Goal: Task Accomplishment & Management: Use online tool/utility

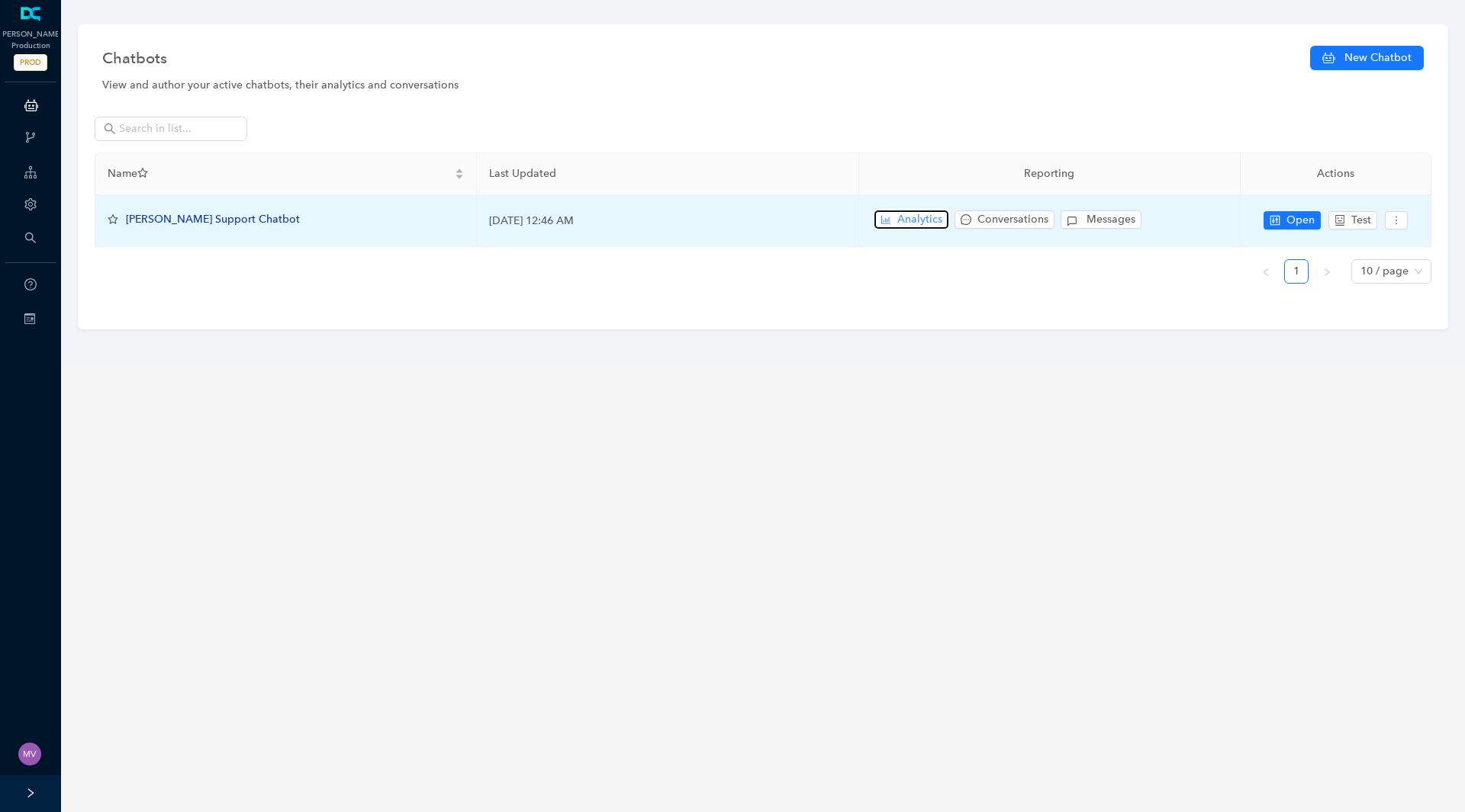
click at [911, 220] on span "Analytics" at bounding box center [920, 219] width 45 height 17
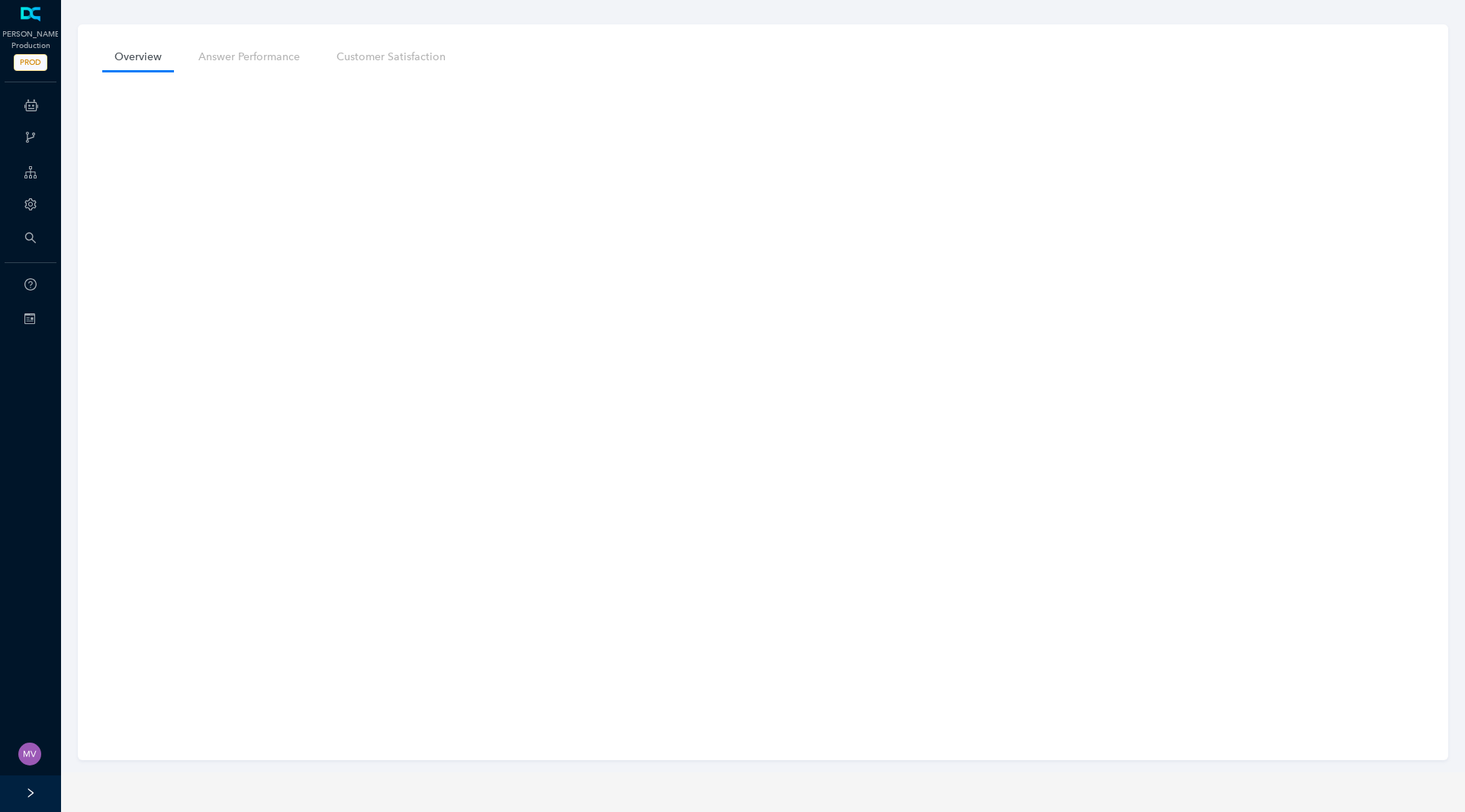
click at [1444, 336] on div "Overview Answer Performance Customer Satisfaction" at bounding box center [762, 386] width 1419 height 773
click at [67, 449] on div "Overview Answer Performance Customer Satisfaction" at bounding box center [762, 386] width 1419 height 773
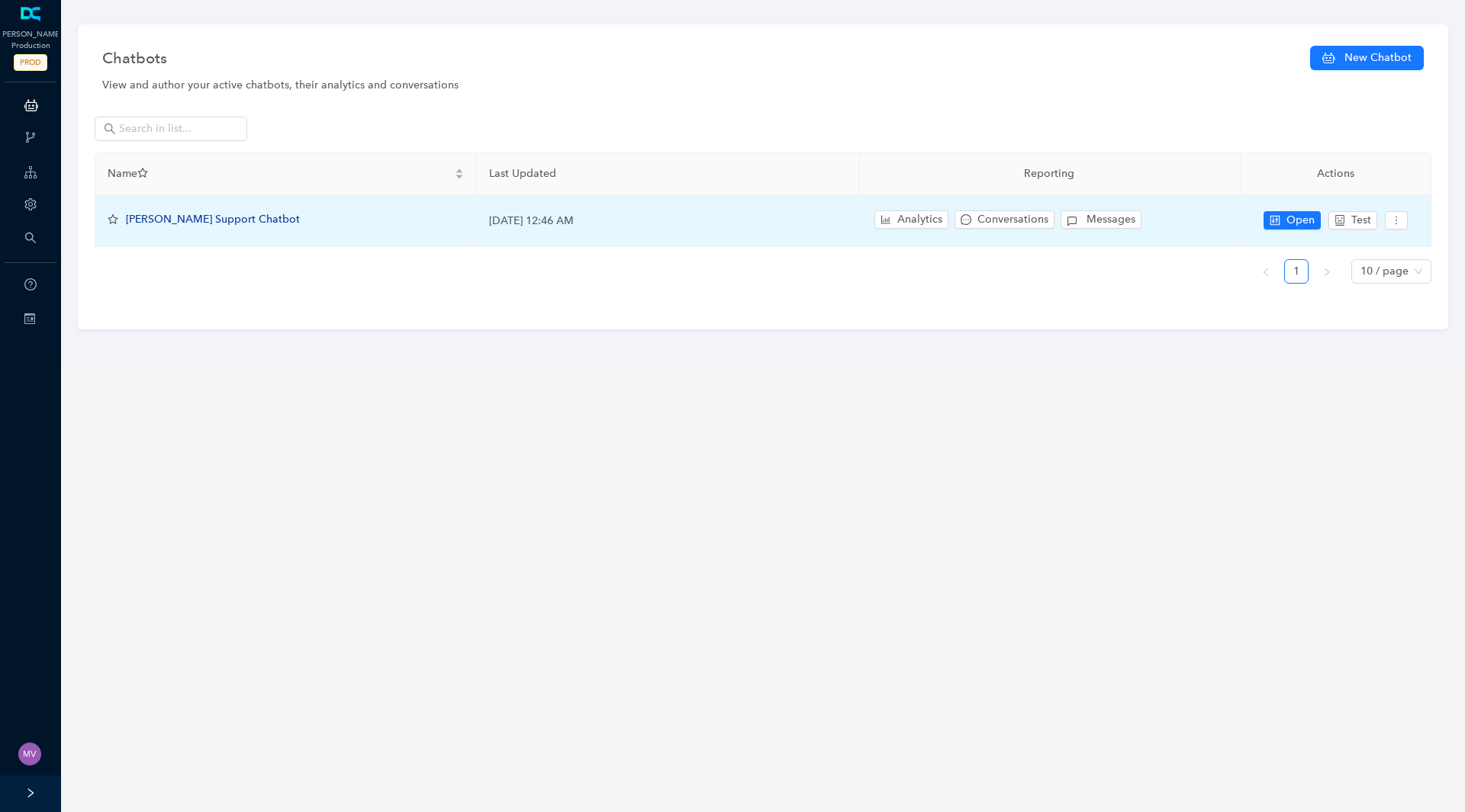
click at [197, 224] on span "[PERSON_NAME] Support Chatbot" at bounding box center [212, 219] width 174 height 13
click at [935, 214] on span "Analytics" at bounding box center [920, 219] width 45 height 17
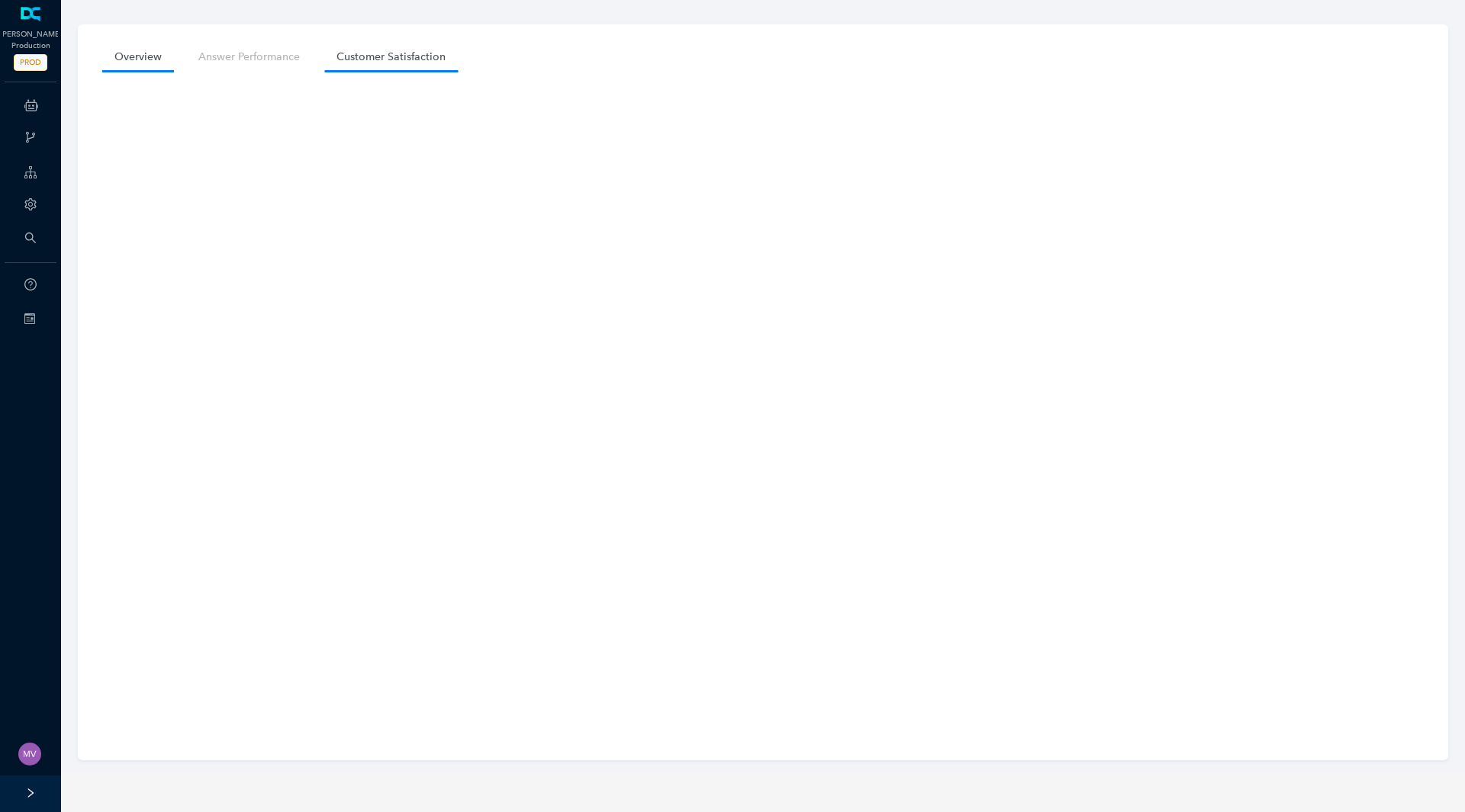
click at [344, 58] on link "Customer Satisfaction" at bounding box center [391, 57] width 134 height 28
click at [122, 47] on link "Overview" at bounding box center [137, 57] width 72 height 28
click at [93, 365] on div "Overview Answer Performance Customer Satisfaction" at bounding box center [762, 393] width 1370 height 736
click at [101, 625] on div "Overview Answer Performance Customer Satisfaction" at bounding box center [762, 393] width 1370 height 736
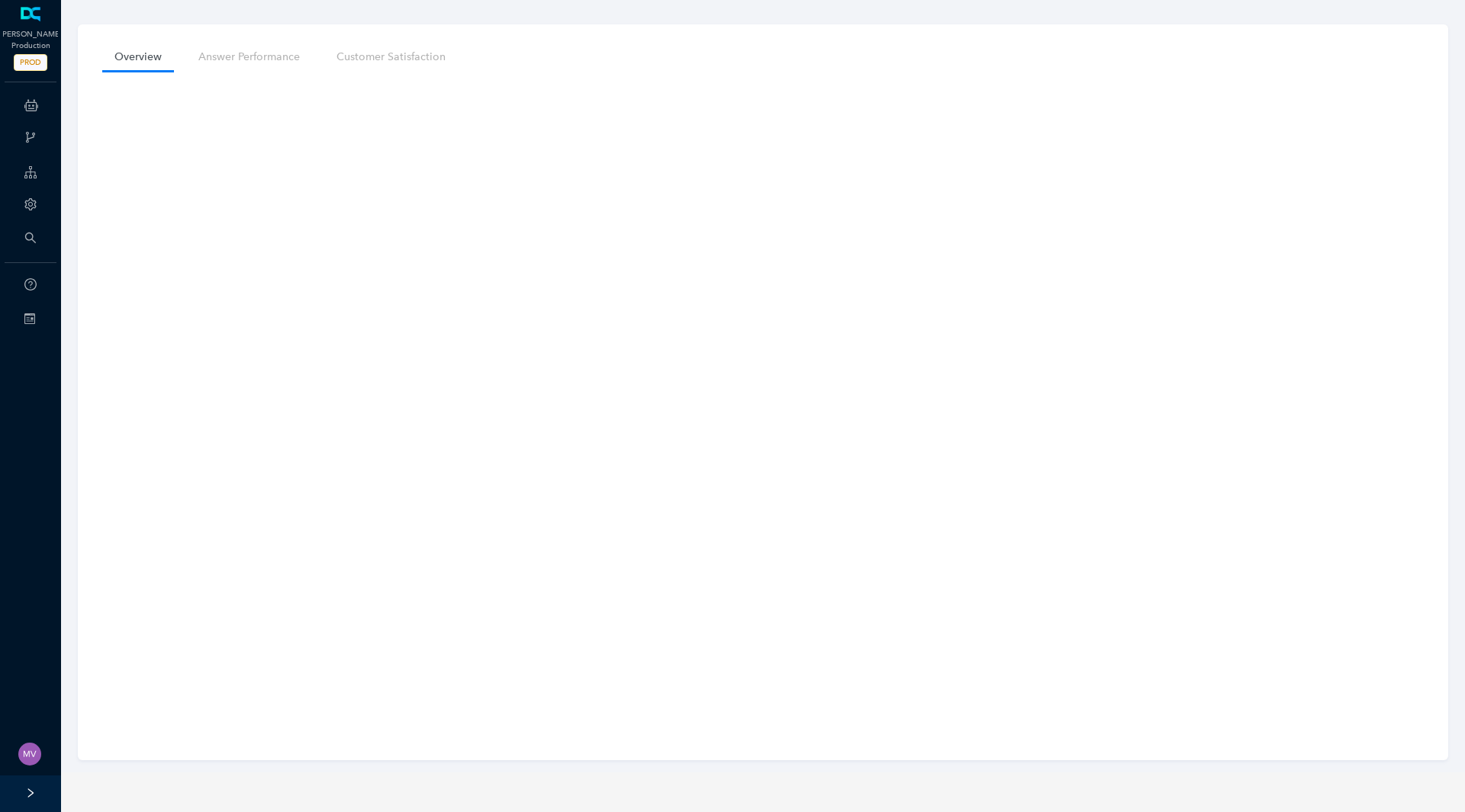
click at [893, 37] on div "Overview Answer Performance Customer Satisfaction" at bounding box center [762, 393] width 1370 height 736
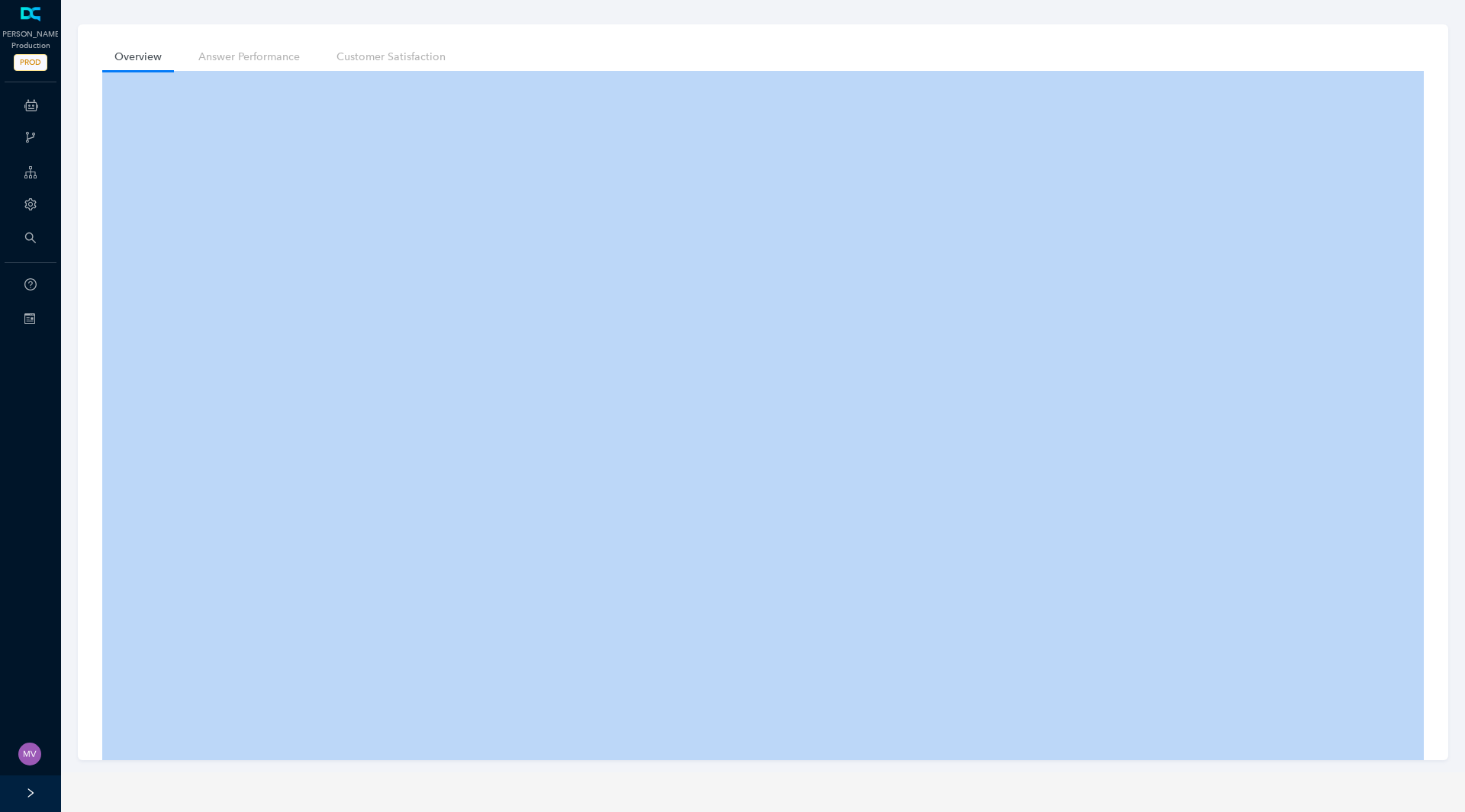
click at [800, 19] on div "Overview Answer Performance Customer Satisfaction" at bounding box center [762, 386] width 1419 height 773
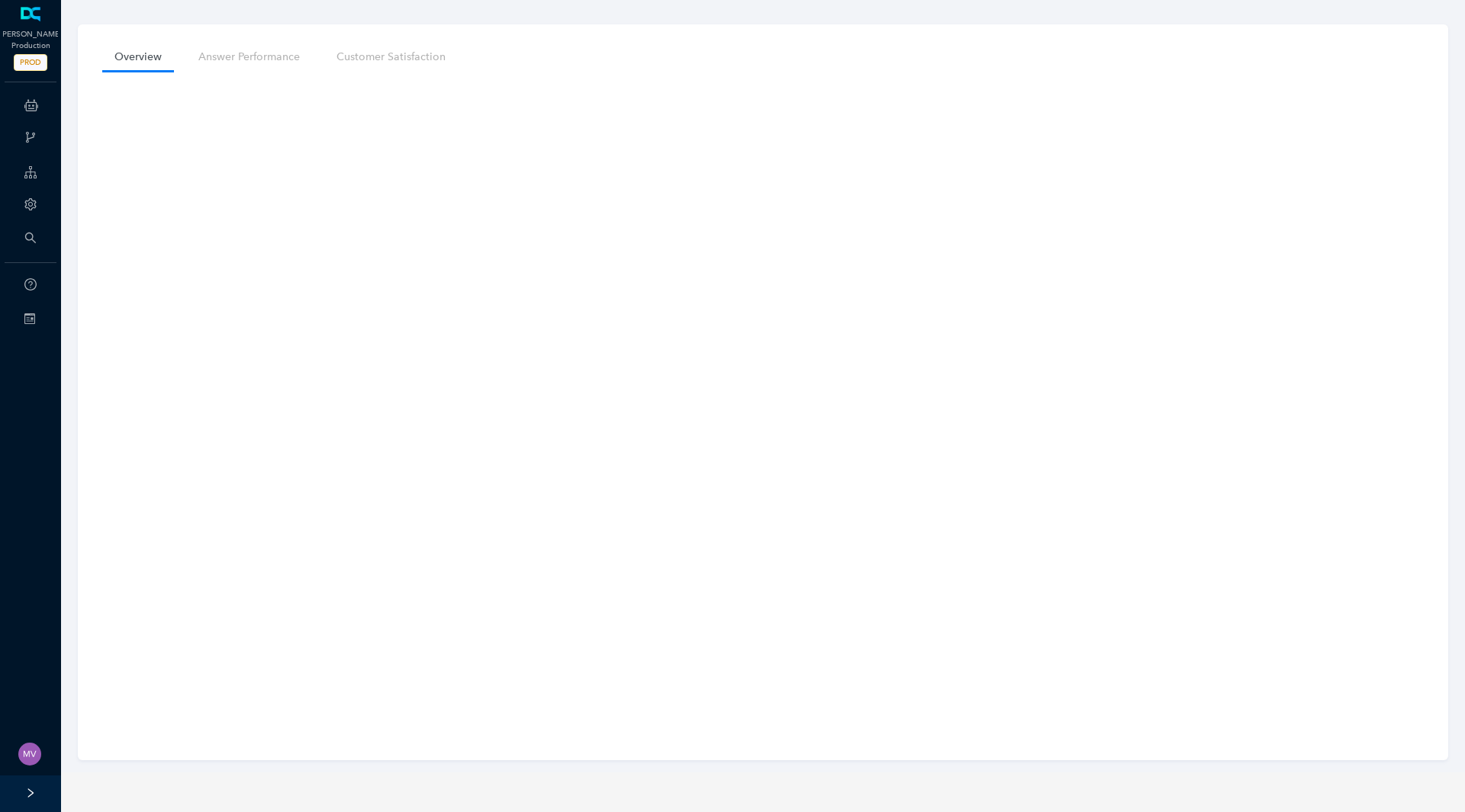
click at [789, 64] on nav "Overview Answer Performance Customer Satisfaction" at bounding box center [763, 57] width 1322 height 28
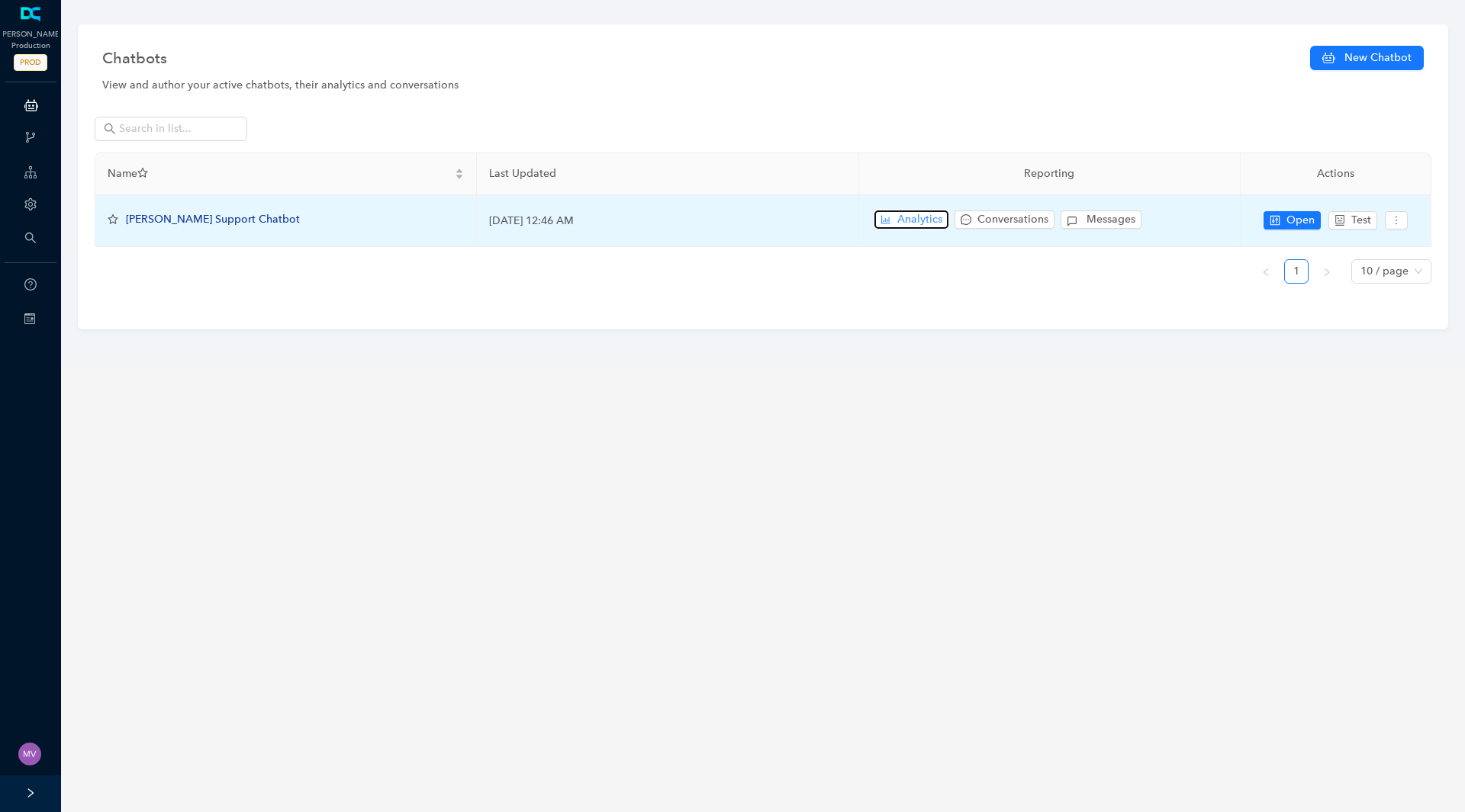
click at [897, 216] on span "Analytics" at bounding box center [920, 219] width 45 height 17
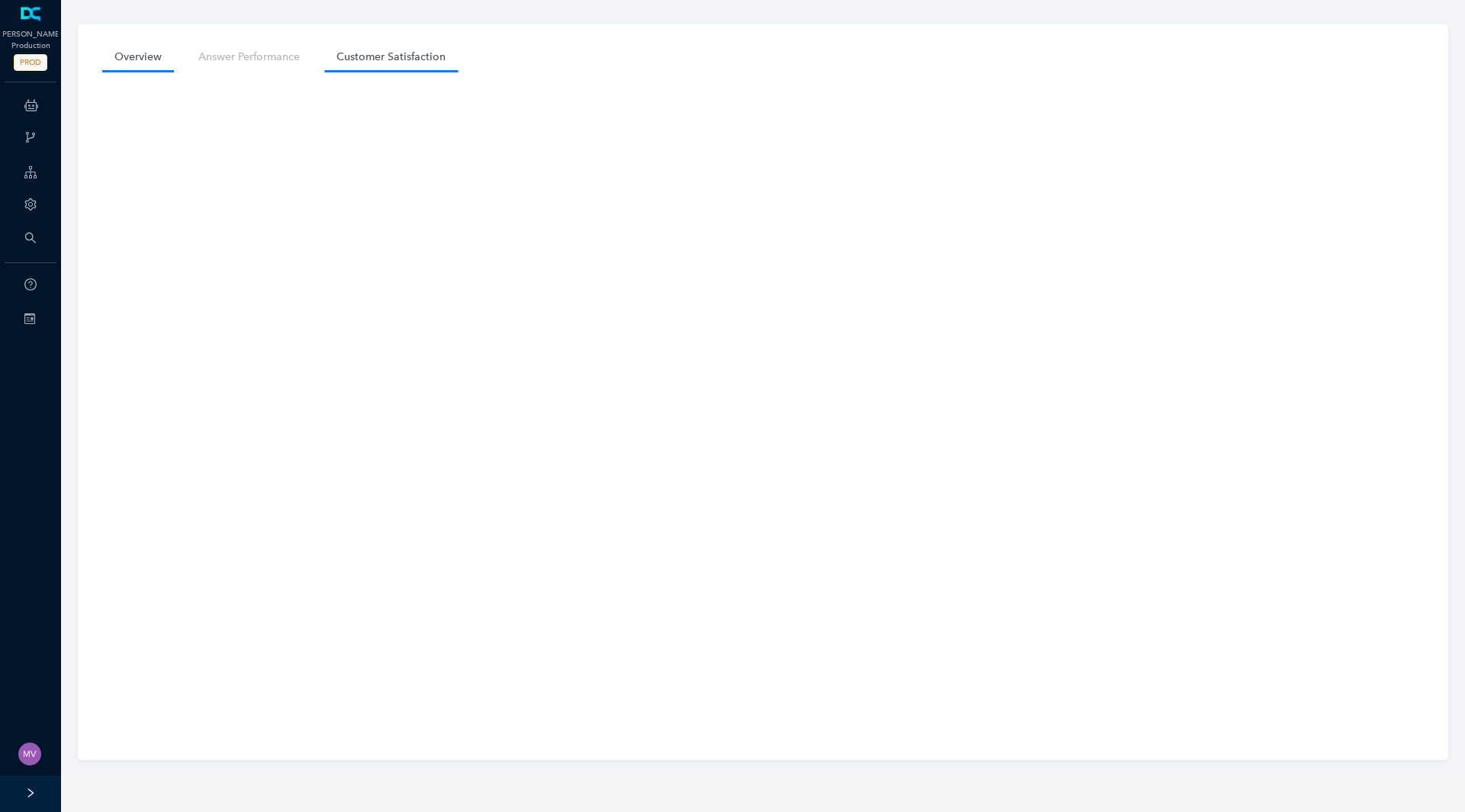
click at [388, 62] on link "Customer Satisfaction" at bounding box center [391, 57] width 134 height 28
click at [416, 60] on link "Customer Satisfaction" at bounding box center [391, 57] width 134 height 28
click at [416, 59] on link "Customer Satisfaction" at bounding box center [391, 57] width 134 height 28
click at [404, 62] on link "Customer Satisfaction" at bounding box center [391, 57] width 134 height 28
click at [90, 177] on div "Overview Answer Performance Customer Satisfaction" at bounding box center [762, 393] width 1370 height 736
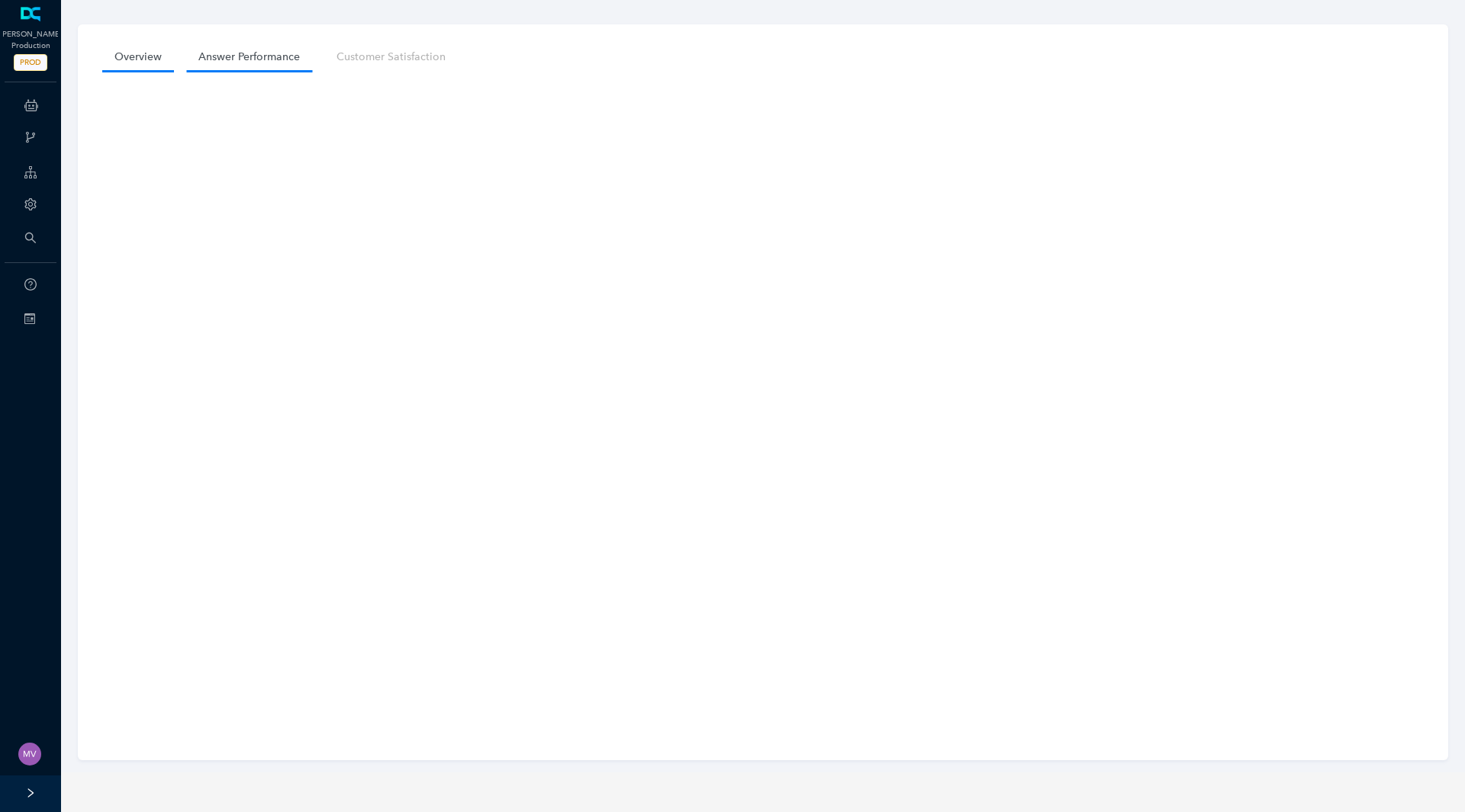
click at [272, 50] on link "Answer Performance" at bounding box center [249, 57] width 126 height 28
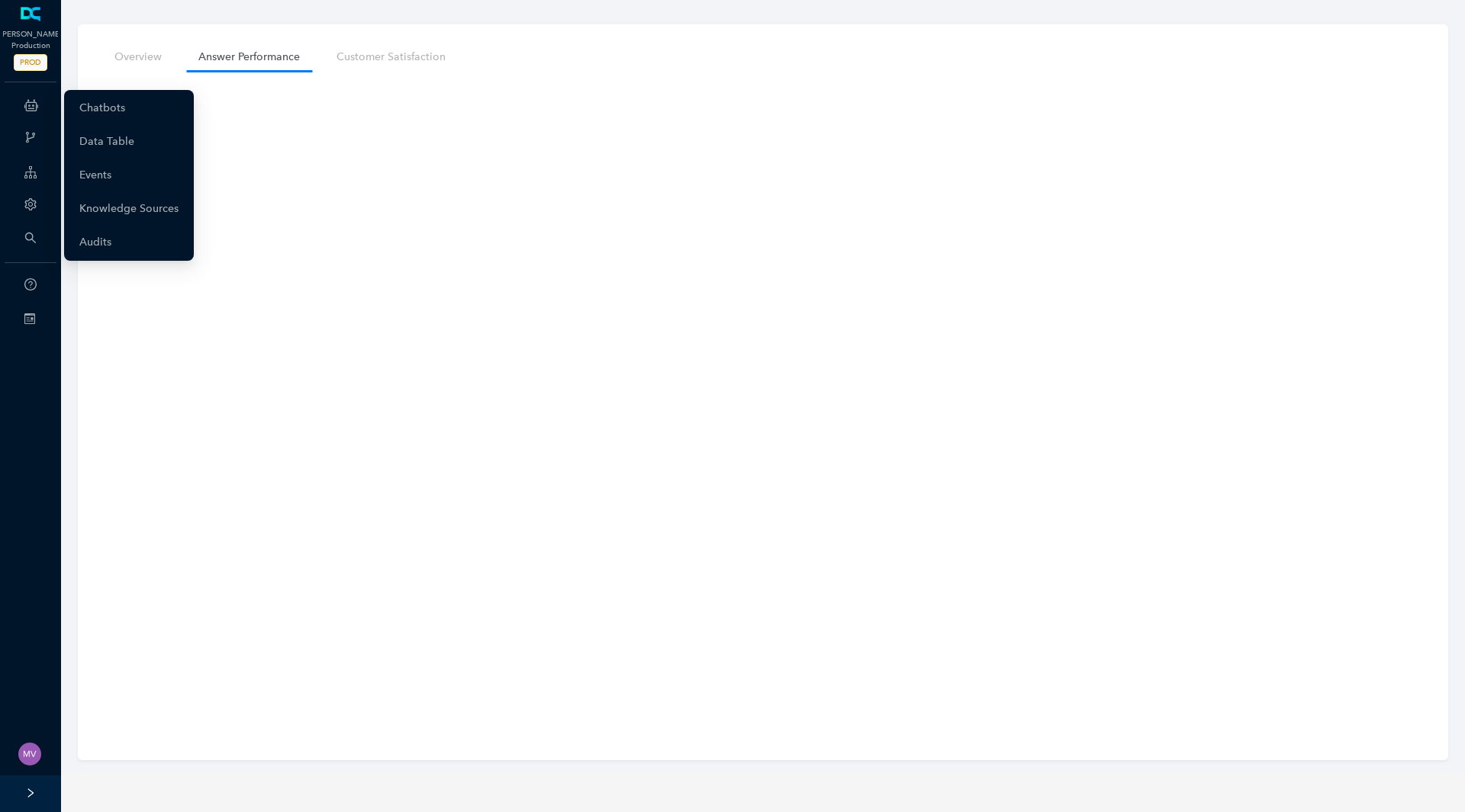
click at [39, 105] on icon at bounding box center [42, 105] width 8 height 0
click at [87, 106] on link "Chatbots" at bounding box center [102, 108] width 46 height 30
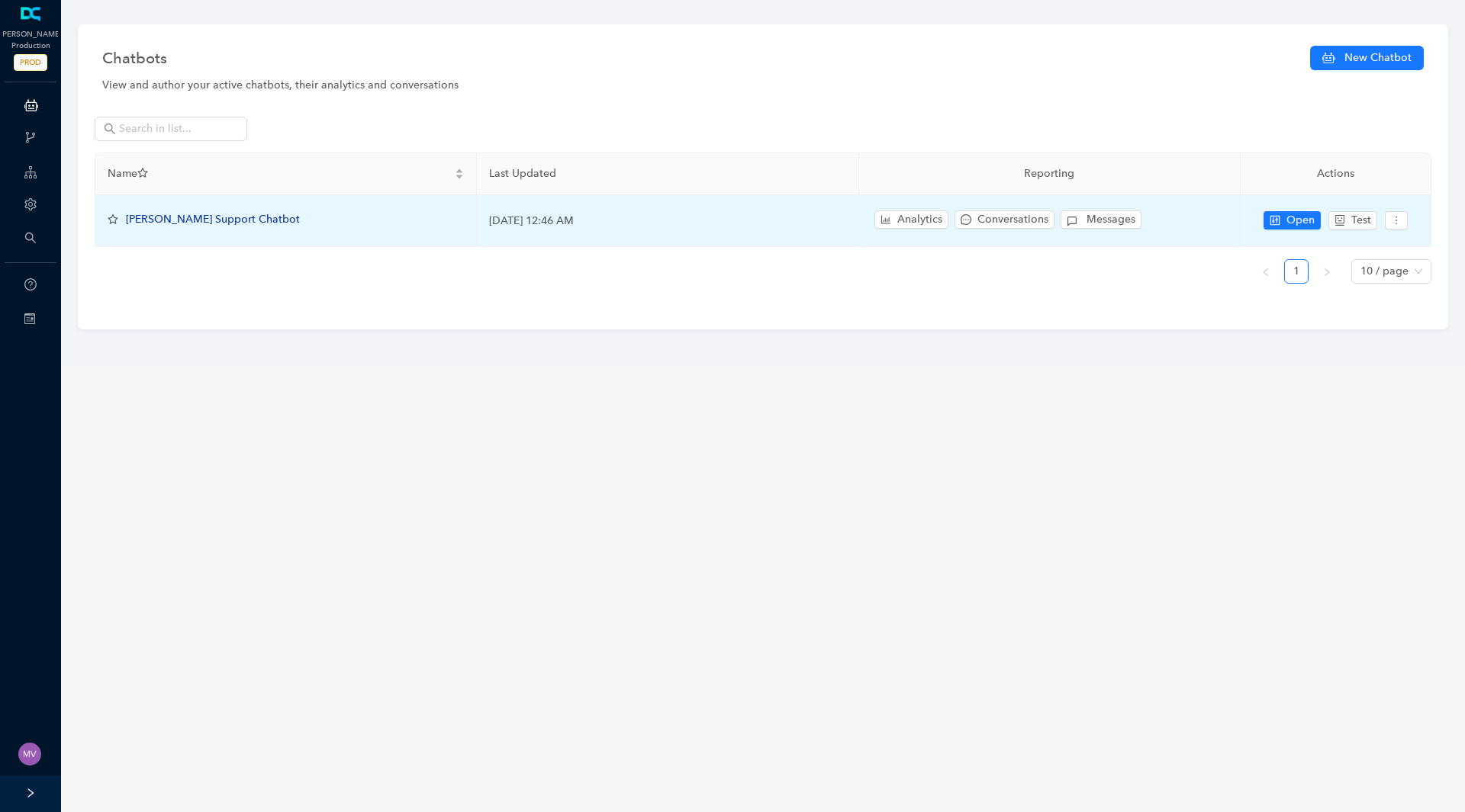
click at [155, 221] on span "[PERSON_NAME] Support Chatbot" at bounding box center [212, 219] width 174 height 13
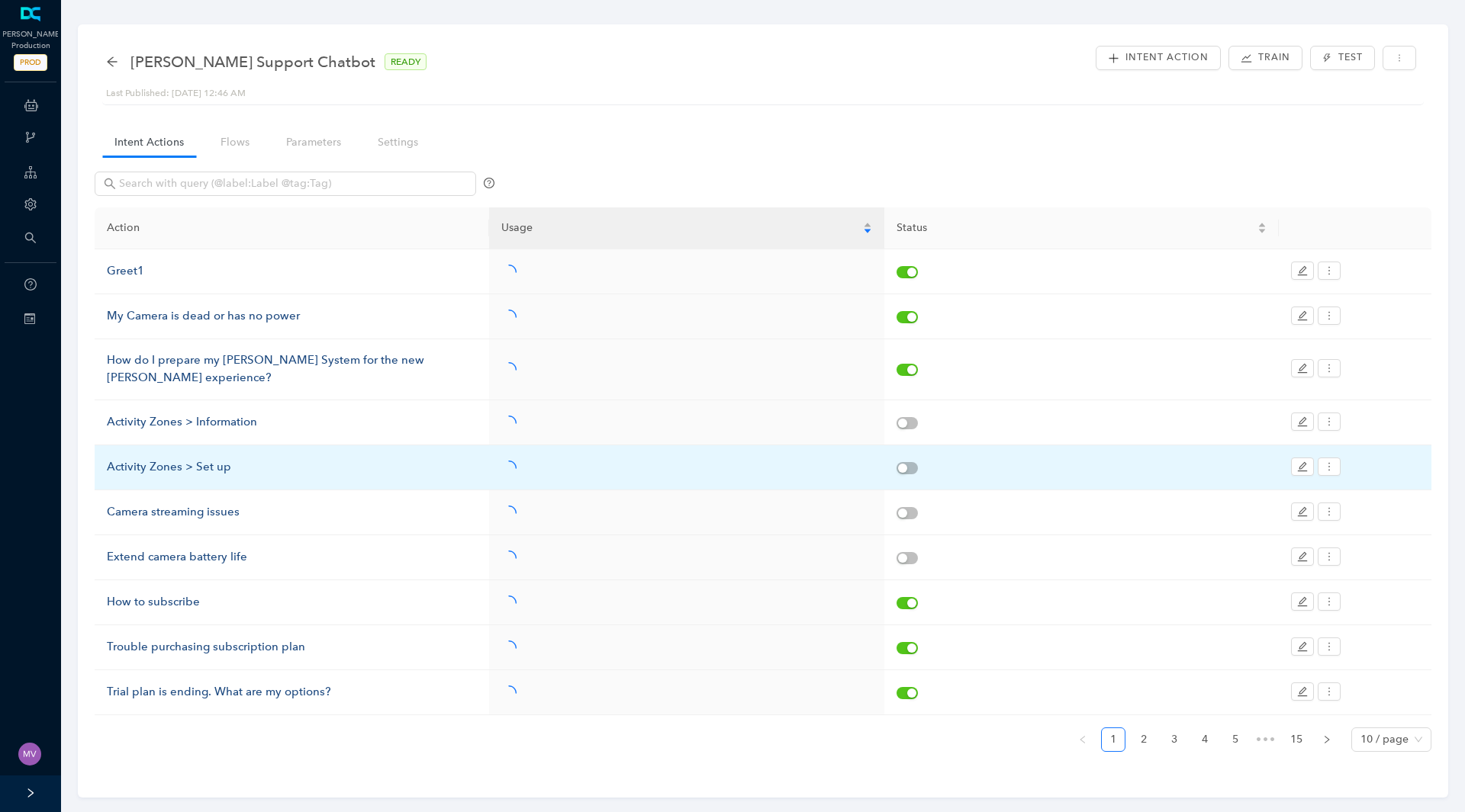
scroll to position [6, 0]
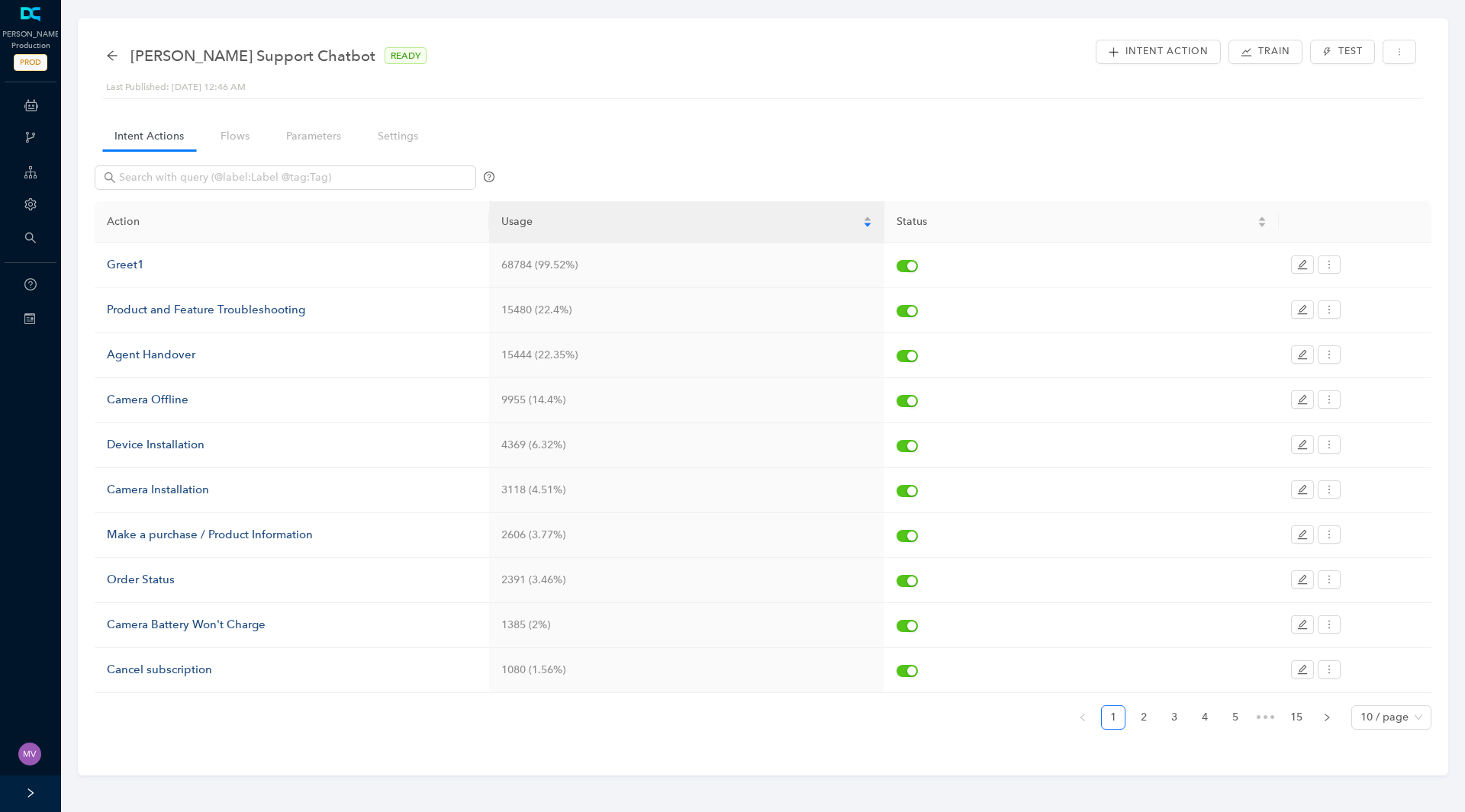
drag, startPoint x: 774, startPoint y: 135, endPoint x: 621, endPoint y: 156, distance: 154.4
click at [773, 135] on div "Intent Actions Flows Parameters Settings Action Usage Status Greet1 68784 (99.5…" at bounding box center [762, 436] width 1336 height 643
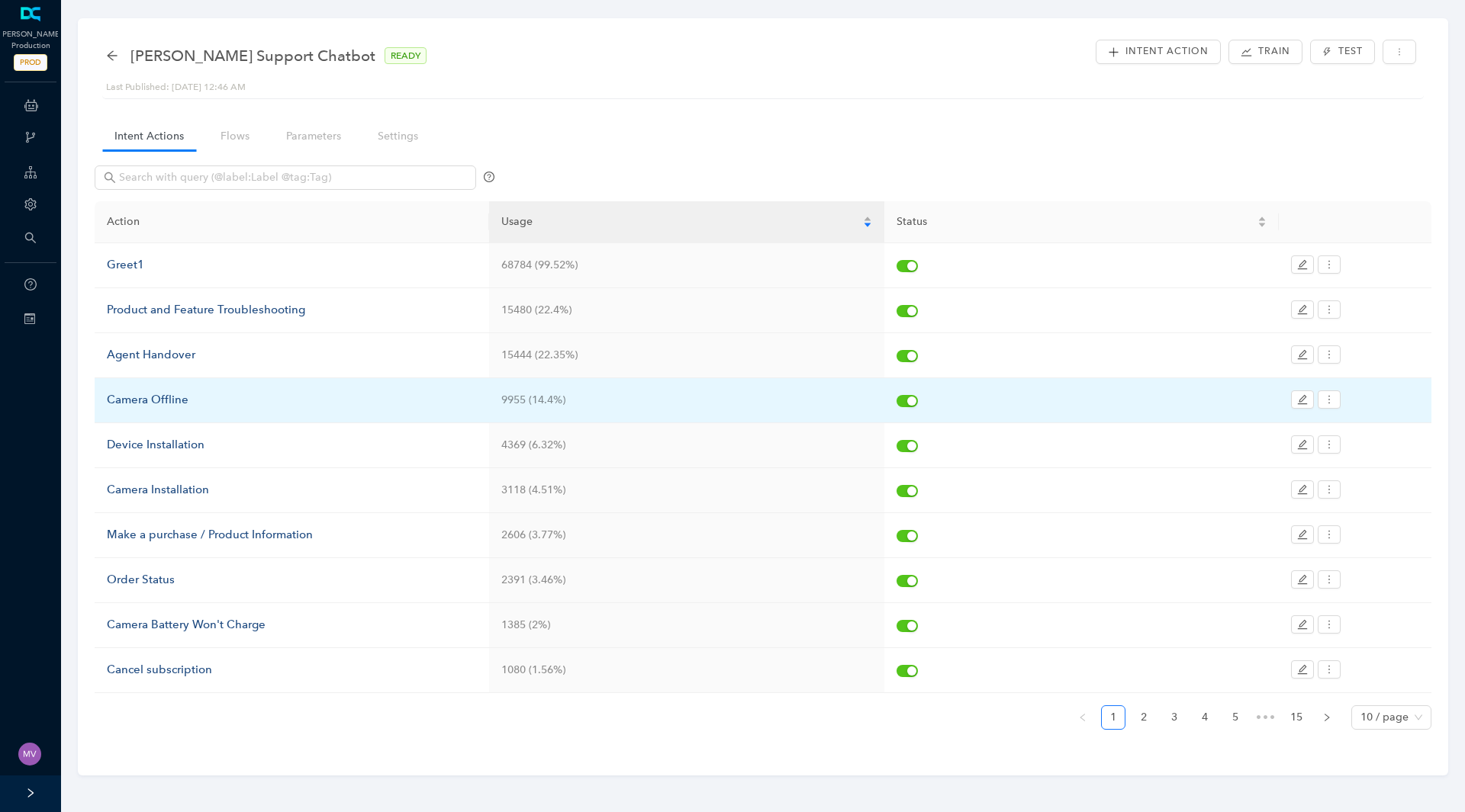
click at [157, 400] on div "Camera Offline" at bounding box center [292, 401] width 370 height 19
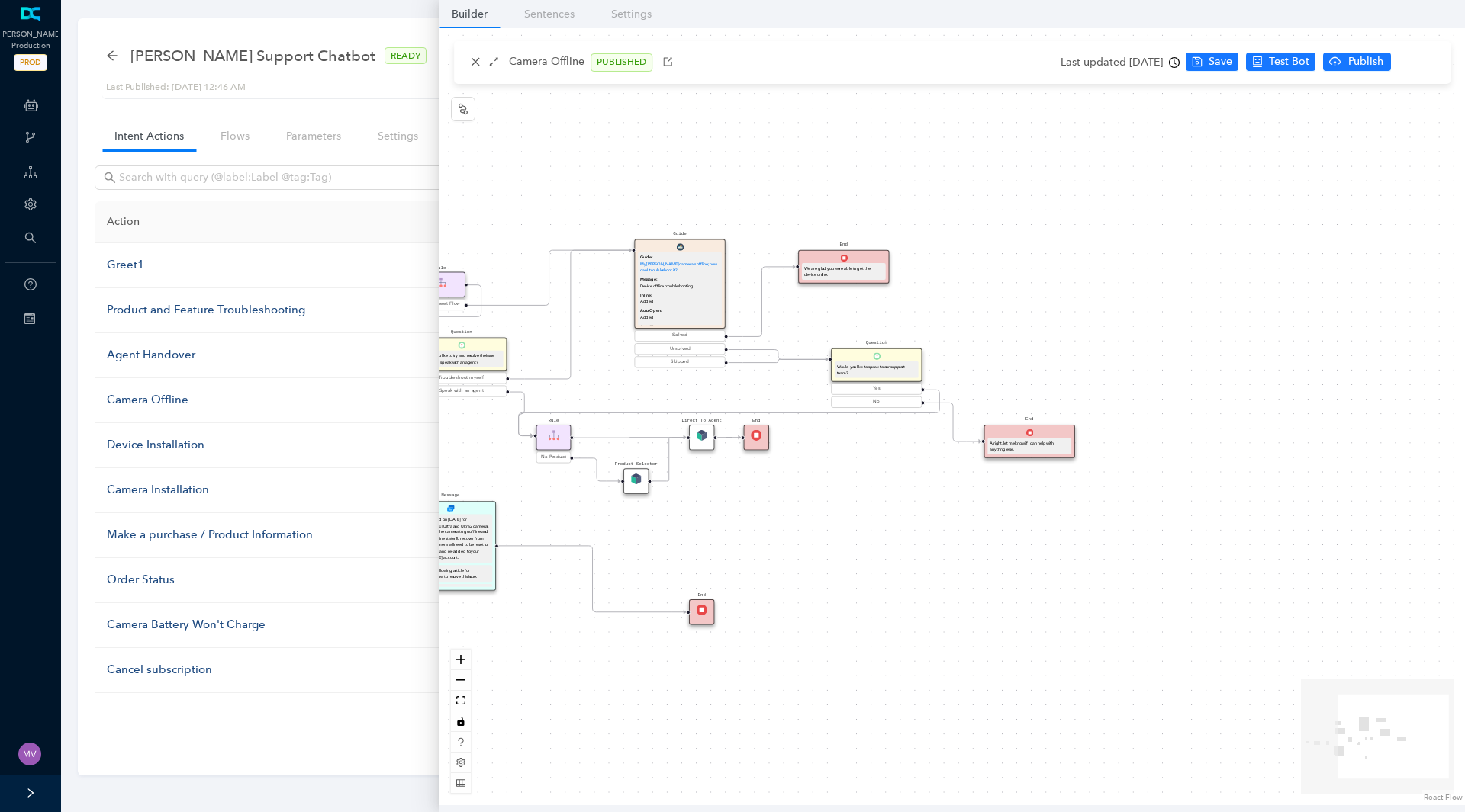
drag, startPoint x: 1318, startPoint y: 479, endPoint x: 960, endPoint y: 468, distance: 358.2
click at [974, 494] on div "Rule Check Greet Flow Start End Message We can help with that! P Rule VMC5040 M…" at bounding box center [951, 417] width 1025 height 778
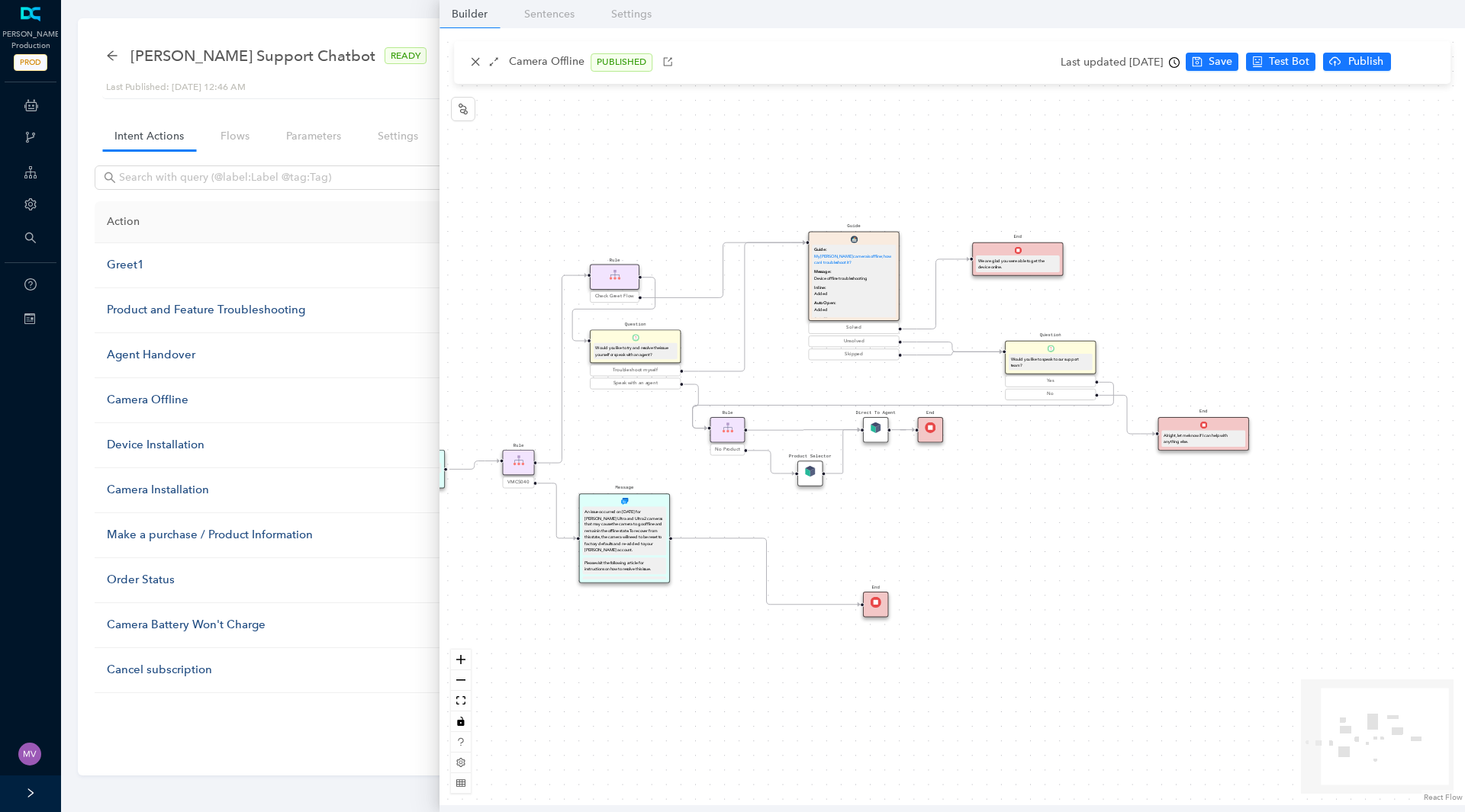
drag, startPoint x: 966, startPoint y: 477, endPoint x: 1023, endPoint y: 468, distance: 57.7
click at [1023, 468] on div "Rule Check Greet Flow Start End Message We can help with that! P Rule VMC5040 M…" at bounding box center [951, 417] width 1025 height 778
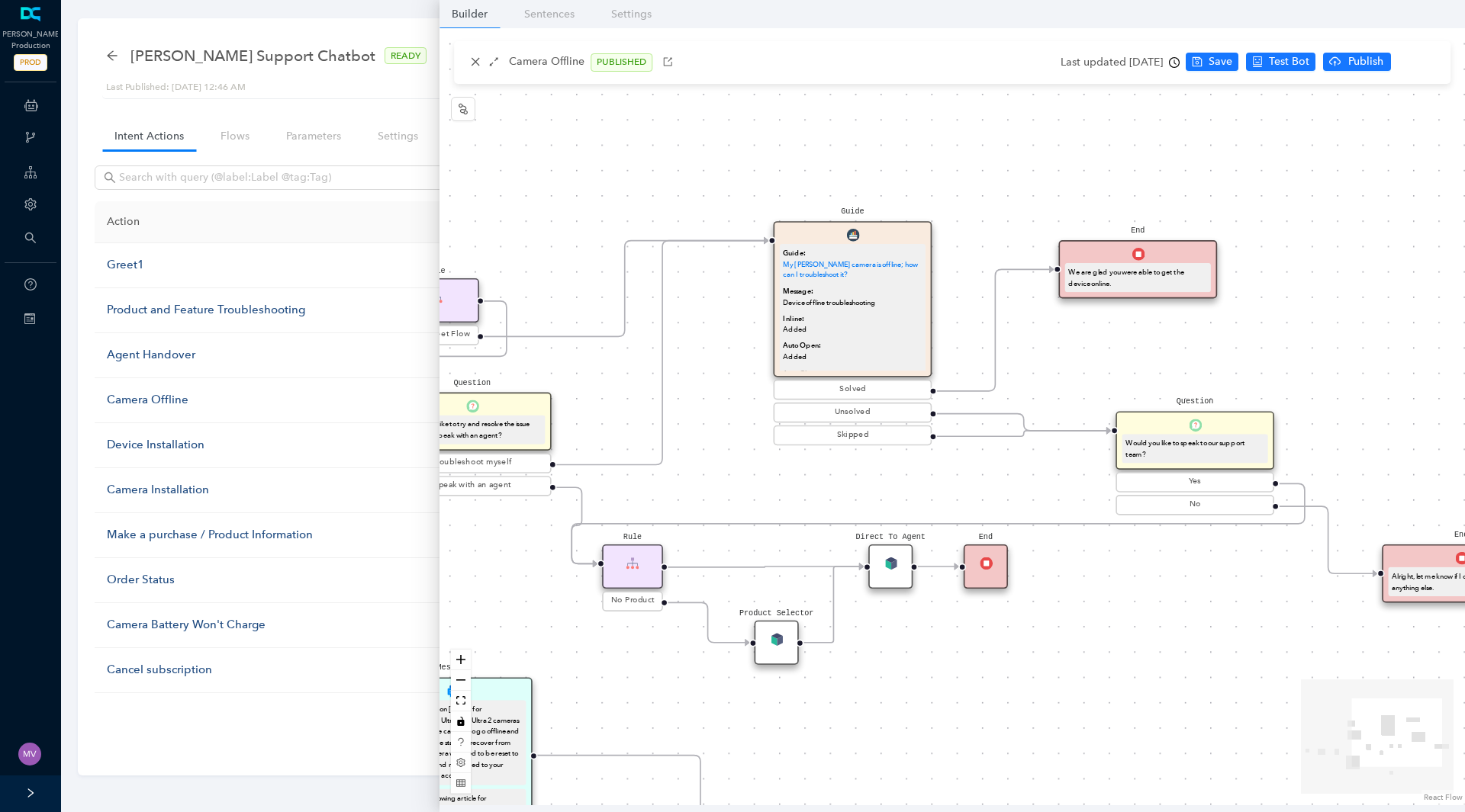
drag, startPoint x: 1065, startPoint y: 590, endPoint x: 1088, endPoint y: 624, distance: 41.0
click at [1088, 624] on div "Rule Check Greet Flow Start End Message We can help with that! P Rule VMC5040 M…" at bounding box center [951, 417] width 1025 height 778
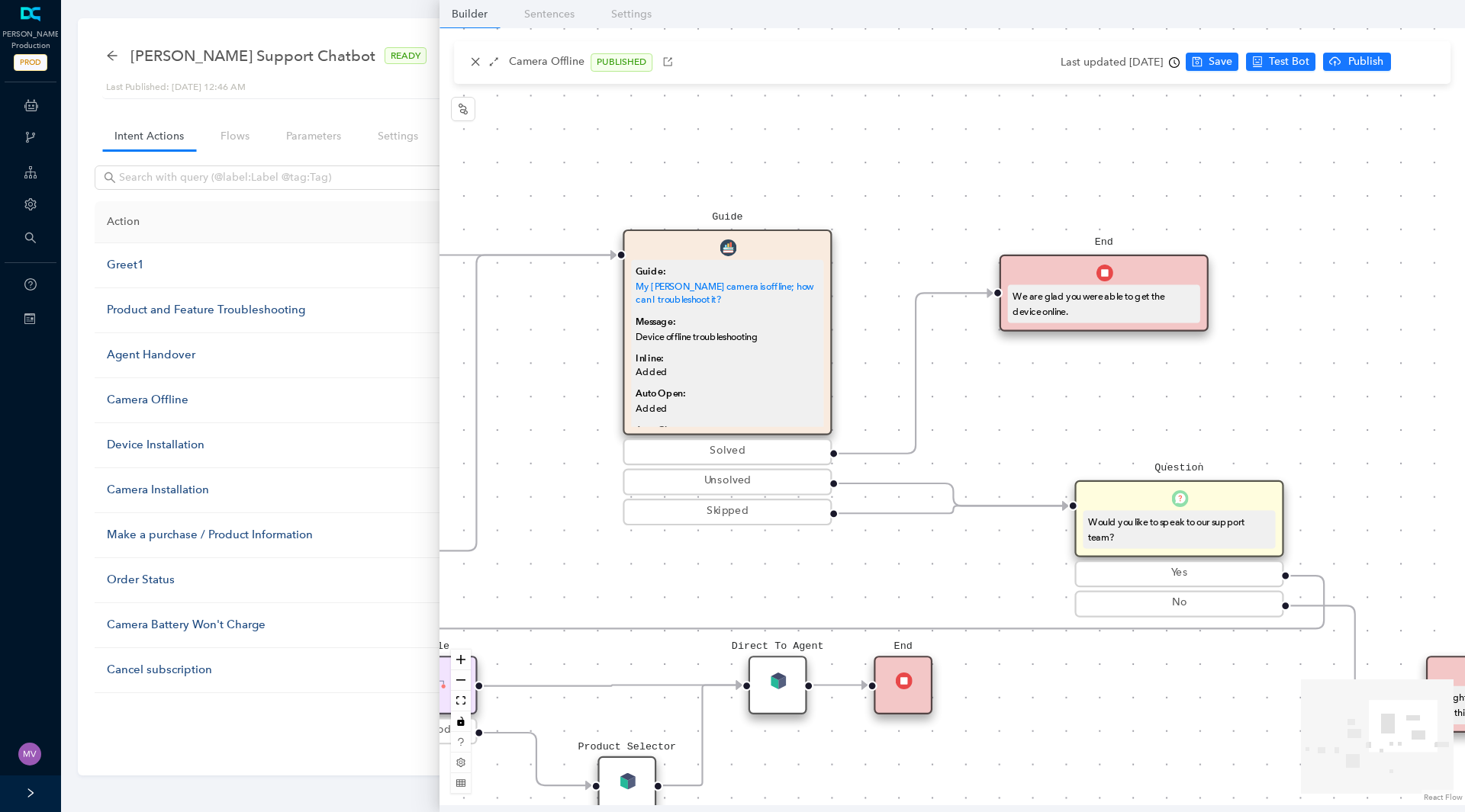
drag, startPoint x: 1142, startPoint y: 364, endPoint x: 1033, endPoint y: 403, distance: 115.8
click at [1033, 403] on div "Rule Check Greet Flow Start End Message We can help with that! P Rule VMC5040 M…" at bounding box center [951, 417] width 1025 height 778
click at [1072, 293] on div "We are glad you were able to get the device online." at bounding box center [1103, 303] width 183 height 29
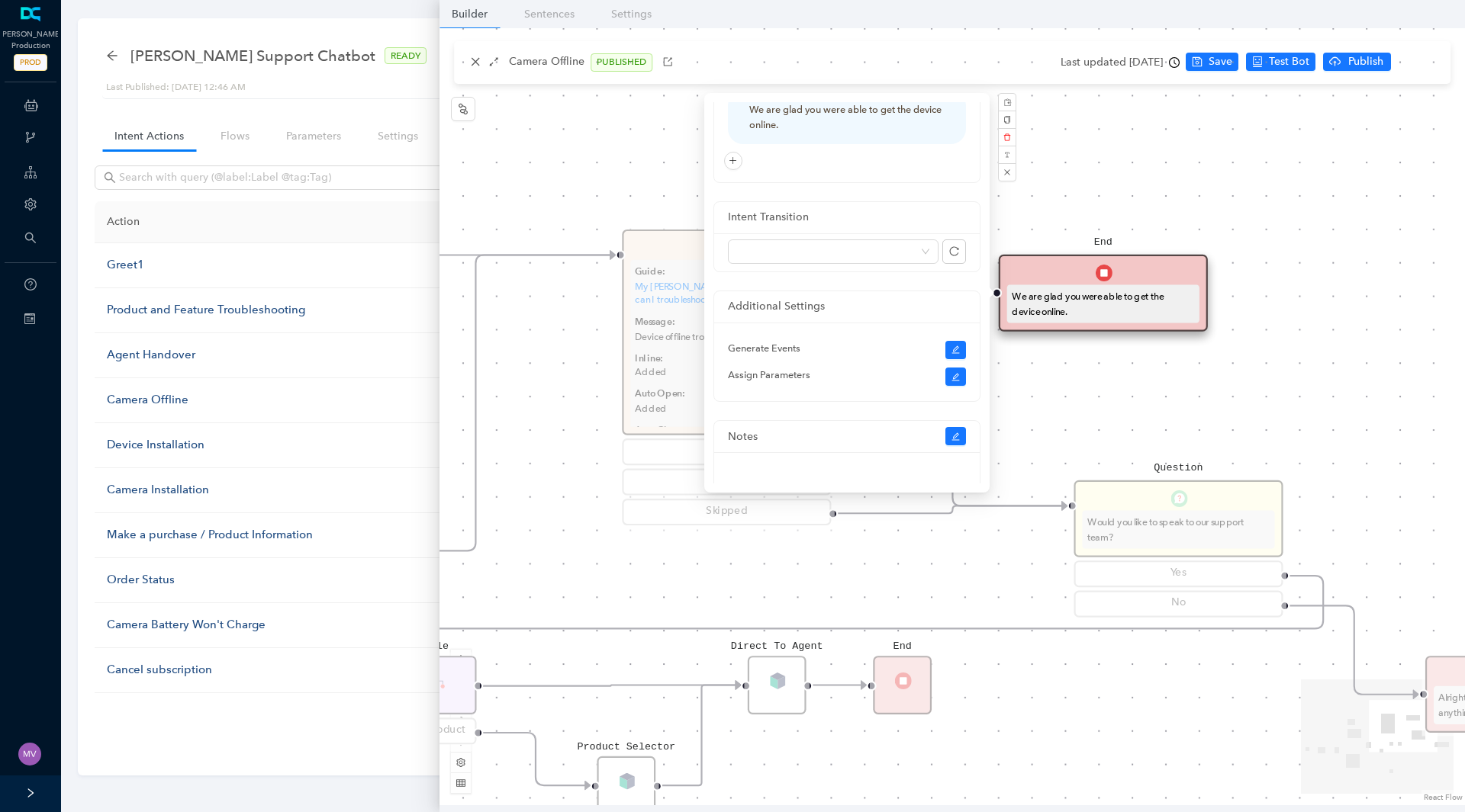
scroll to position [74, 0]
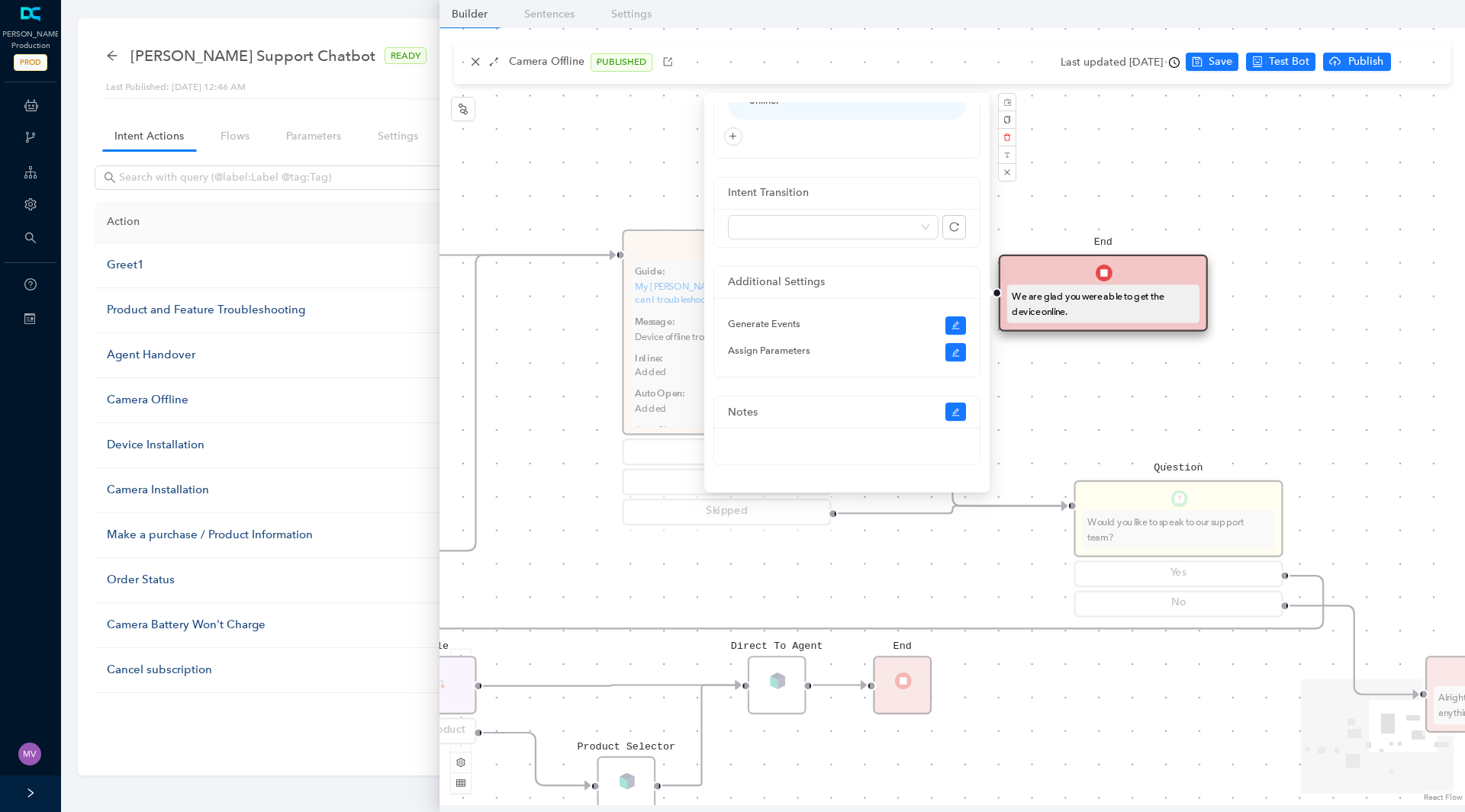
click at [1162, 426] on div "Rule Check Greet Flow Start End Message We can help with that! P Rule VMC5040 M…" at bounding box center [951, 417] width 1025 height 778
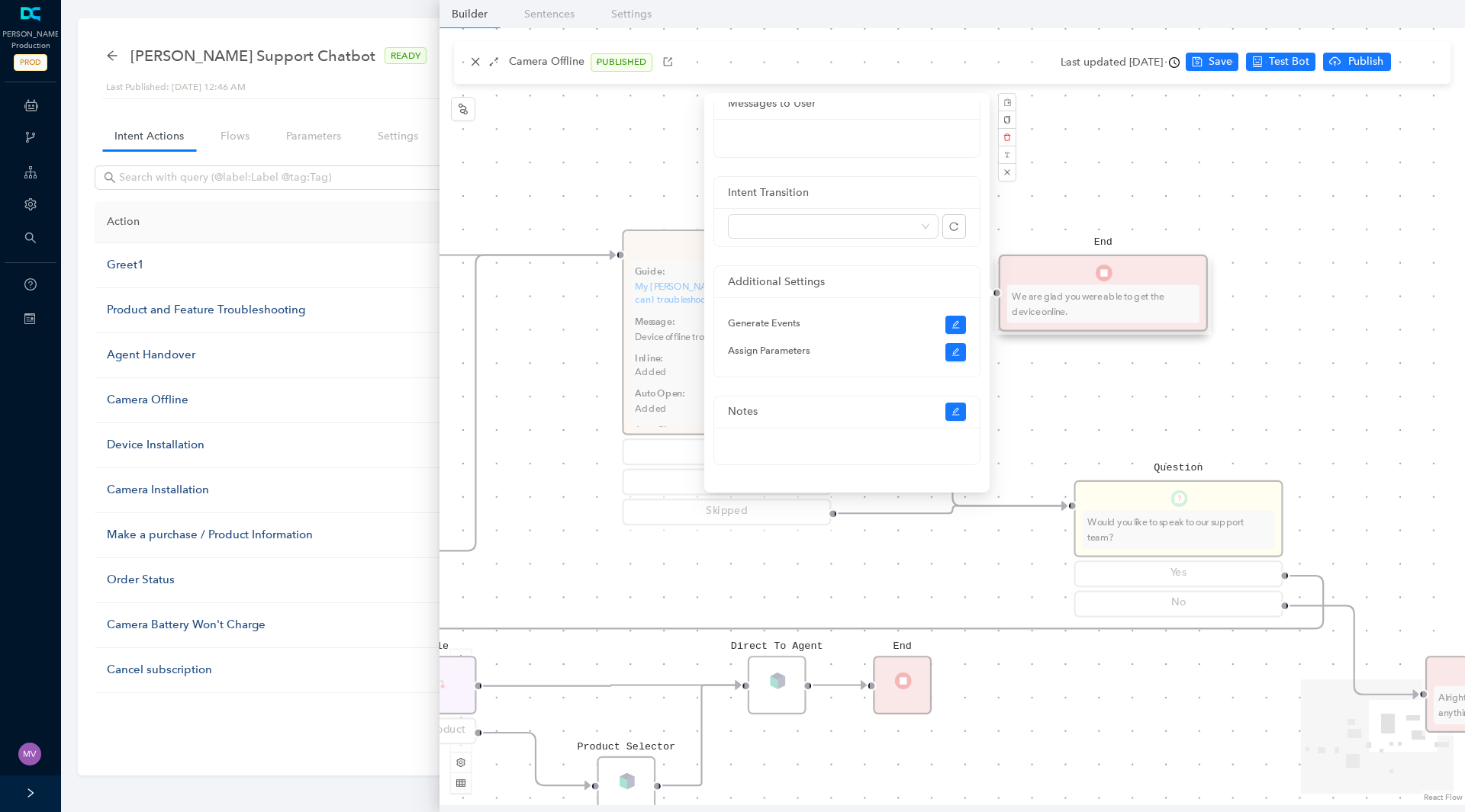
scroll to position [16, 0]
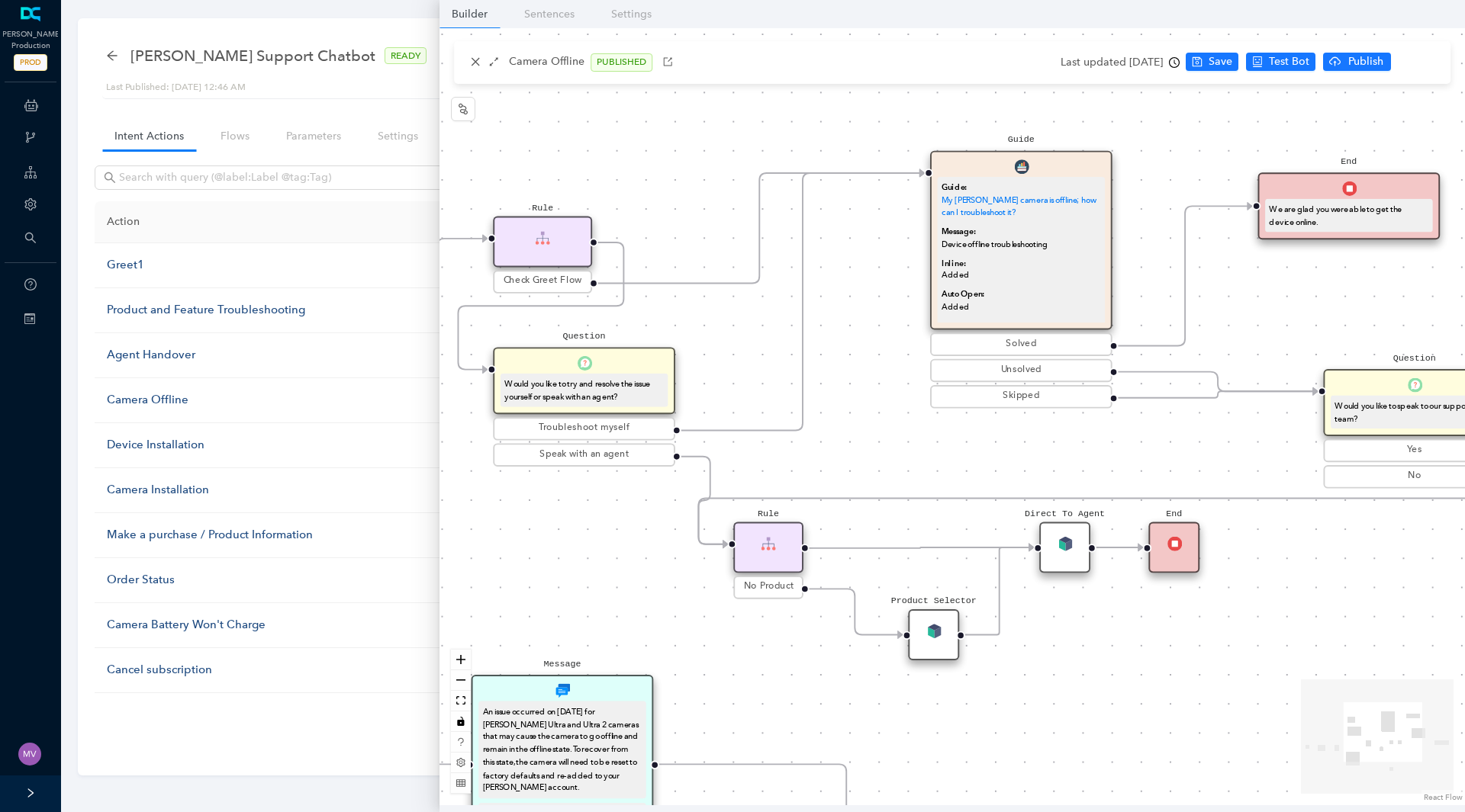
drag, startPoint x: 891, startPoint y: 569, endPoint x: 1158, endPoint y: 452, distance: 291.5
click at [1158, 452] on div "Rule Check Greet Flow Start End Message We can help with that! P Rule VMC5040 M…" at bounding box center [951, 417] width 1025 height 778
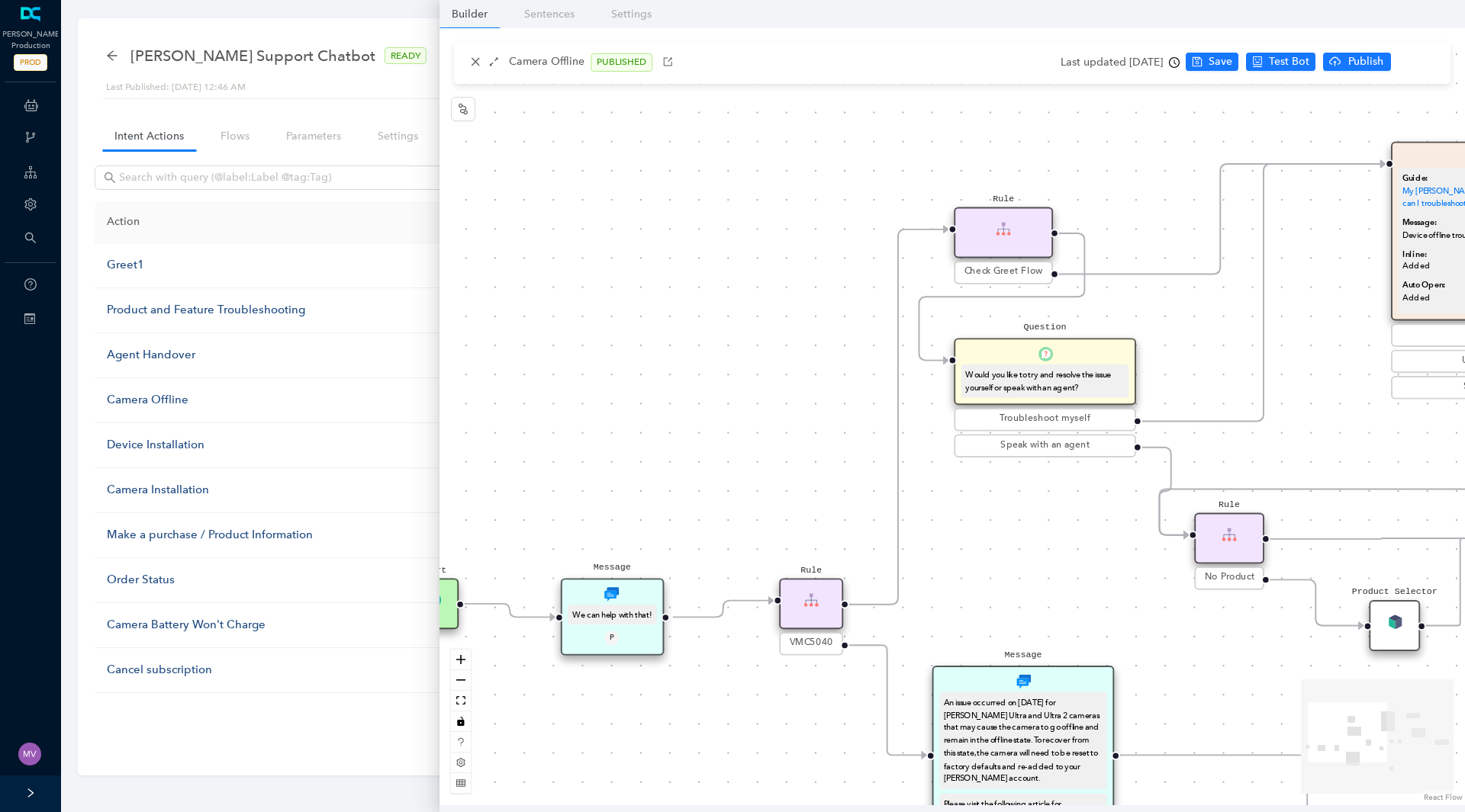
drag, startPoint x: 1186, startPoint y: 394, endPoint x: 1239, endPoint y: 394, distance: 53.0
click at [1239, 394] on div "Rule Check Greet Flow Start End Message We can help with that! P Rule VMC5040 M…" at bounding box center [951, 417] width 1025 height 778
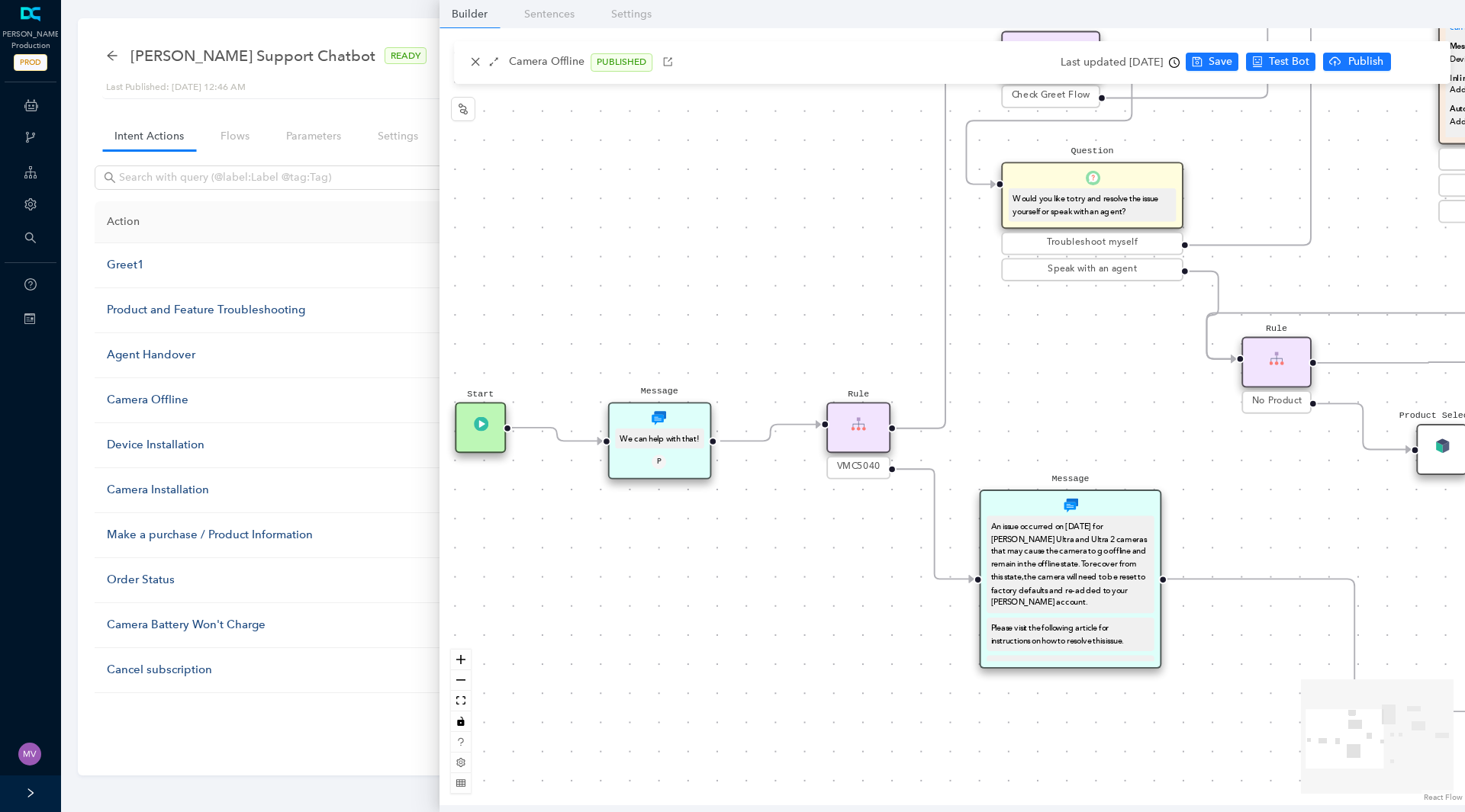
drag, startPoint x: 685, startPoint y: 514, endPoint x: 846, endPoint y: 306, distance: 263.0
click at [846, 306] on div "Rule Check Greet Flow Start End Message We can help with that! P Rule VMC5040 M…" at bounding box center [951, 417] width 1025 height 778
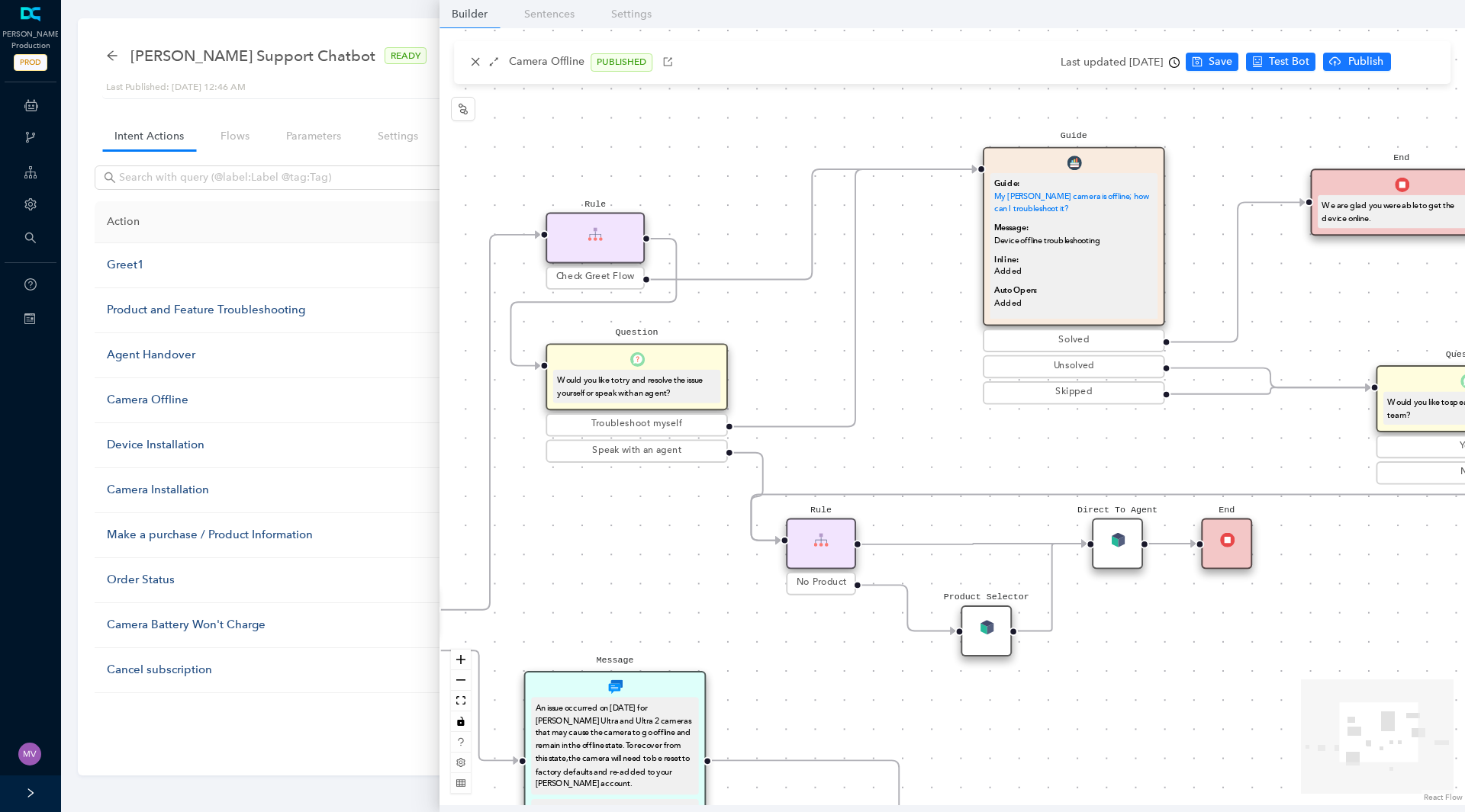
drag, startPoint x: 1142, startPoint y: 350, endPoint x: 573, endPoint y: 566, distance: 608.6
click at [573, 566] on div "Rule Check Greet Flow Start End Message We can help with that! P Rule VMC5040 M…" at bounding box center [951, 417] width 1025 height 778
click at [637, 398] on div "Would you like to try and resolve the issue yourself or speak with an agent?" at bounding box center [636, 387] width 159 height 26
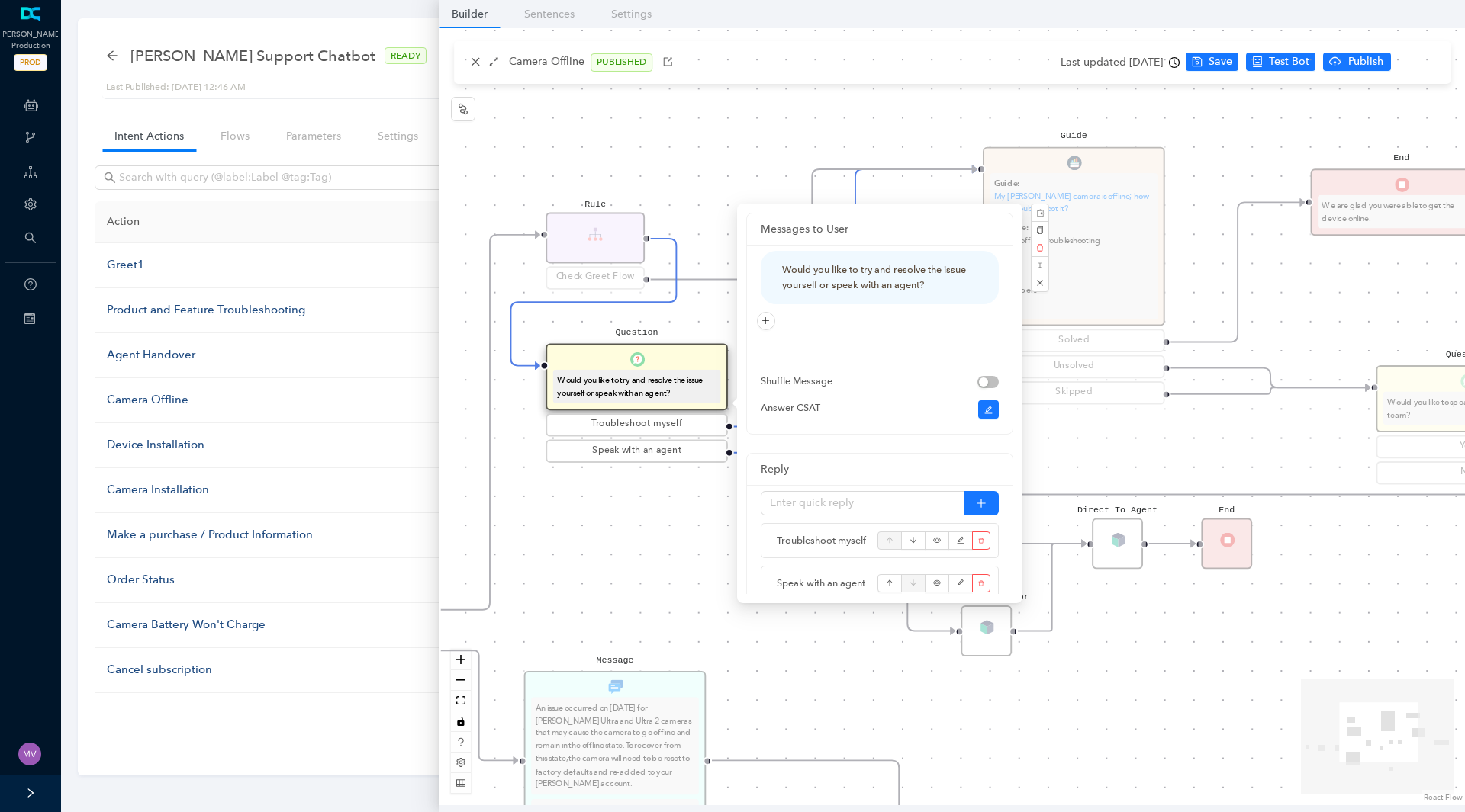
click at [1116, 447] on div "Rule Check Greet Flow Start End Message We can help with that! P Rule VMC5040 M…" at bounding box center [951, 417] width 1025 height 778
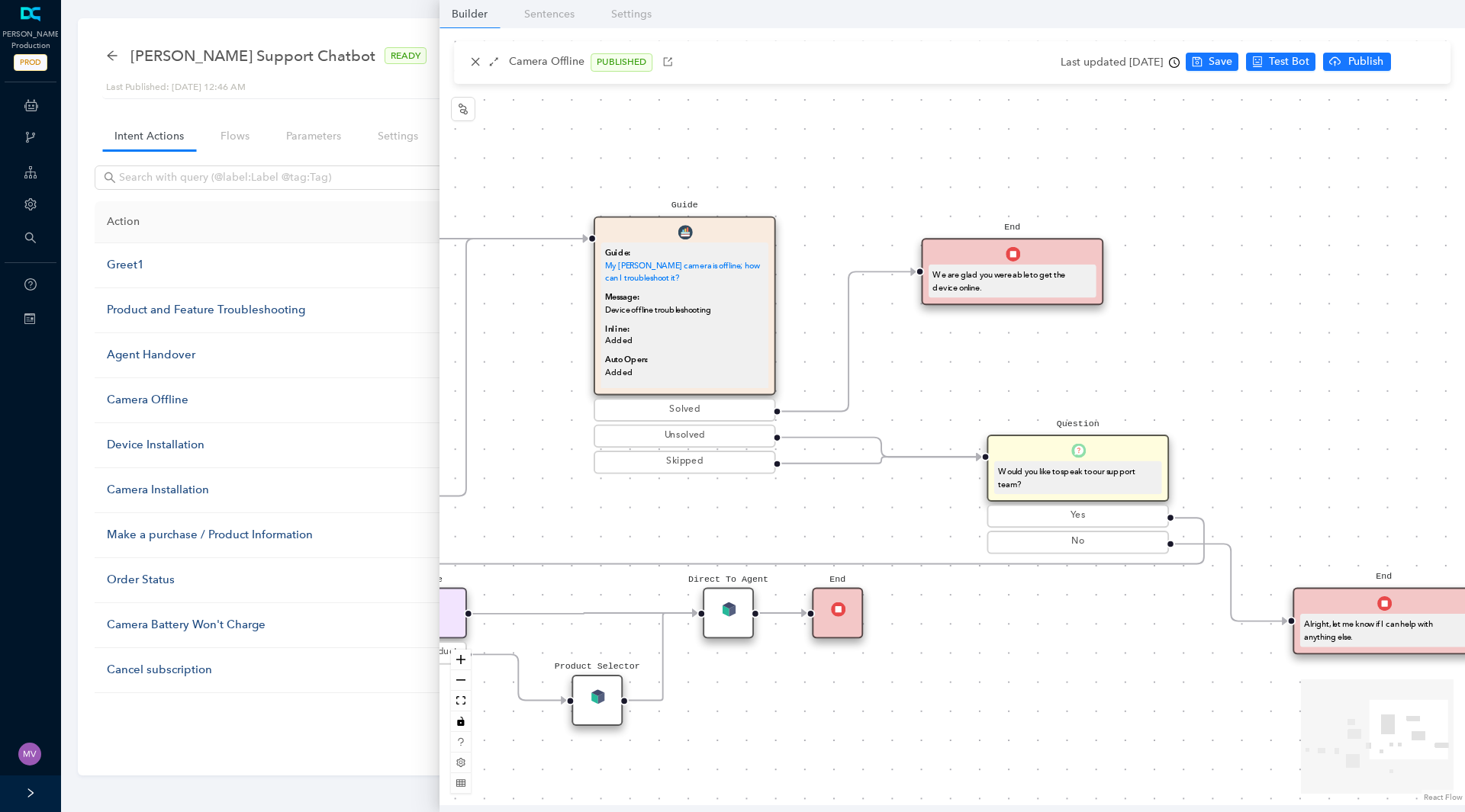
drag, startPoint x: 1103, startPoint y: 449, endPoint x: 718, endPoint y: 514, distance: 390.4
click at [718, 514] on div "Rule Check Greet Flow Start End Message We can help with that! P Rule VMC5040 M…" at bounding box center [951, 417] width 1025 height 778
click at [651, 330] on div "Inline: Added" at bounding box center [684, 336] width 159 height 26
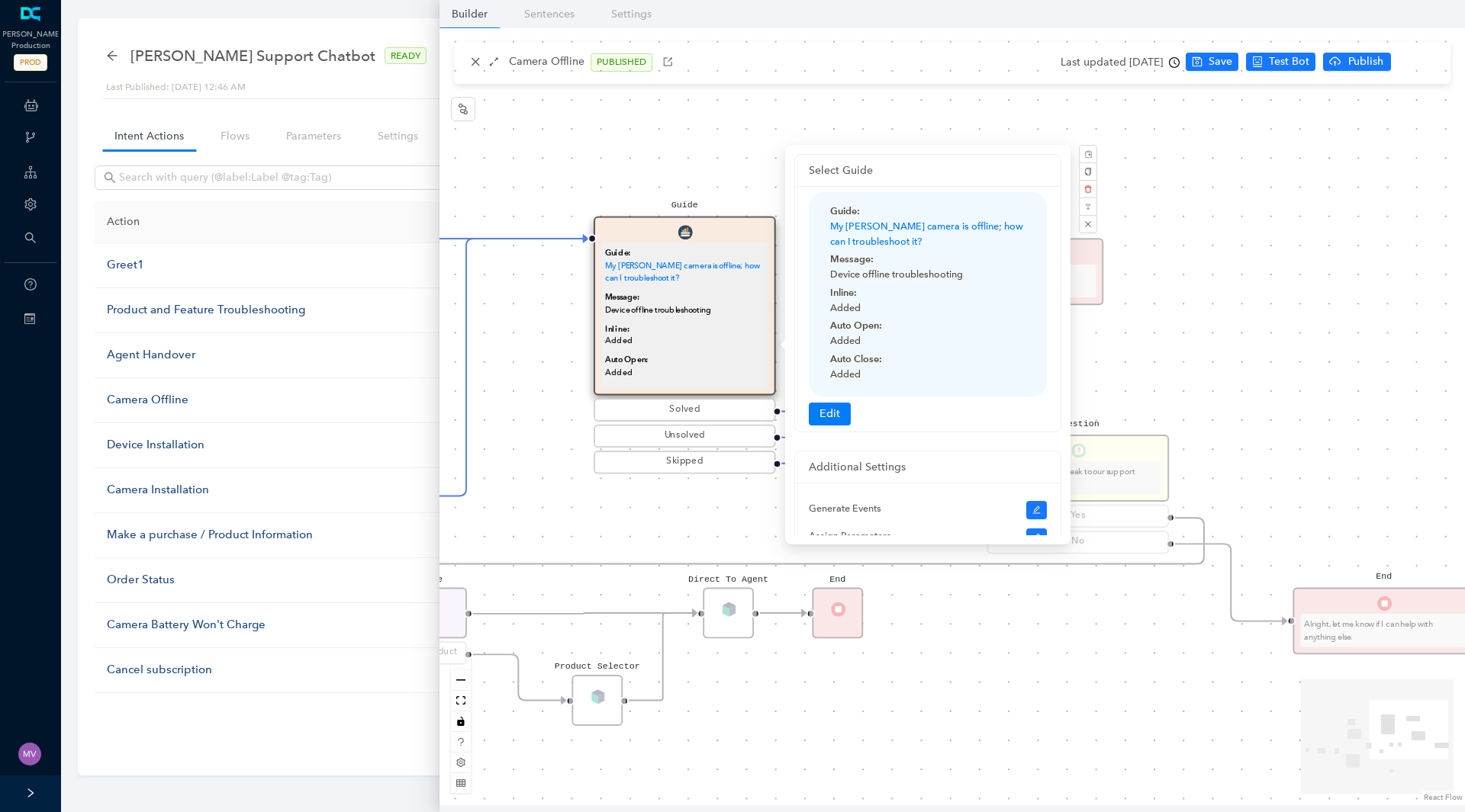
click at [727, 528] on div "Rule Check Greet Flow Start End Message We can help with that! P Rule VMC5040 M…" at bounding box center [951, 417] width 1025 height 778
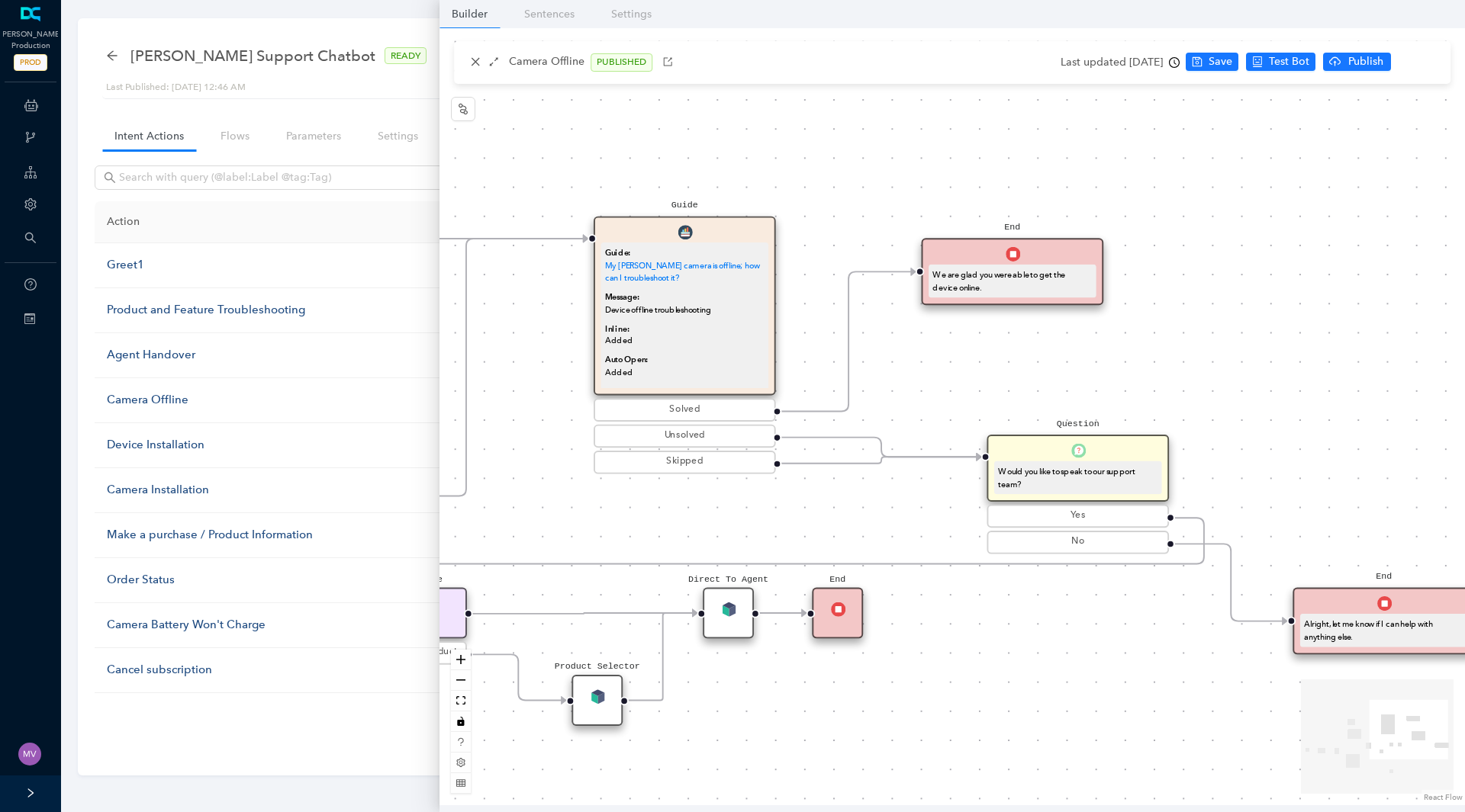
click at [1057, 263] on div "End We are glad you were able to get the device online." at bounding box center [1012, 271] width 183 height 67
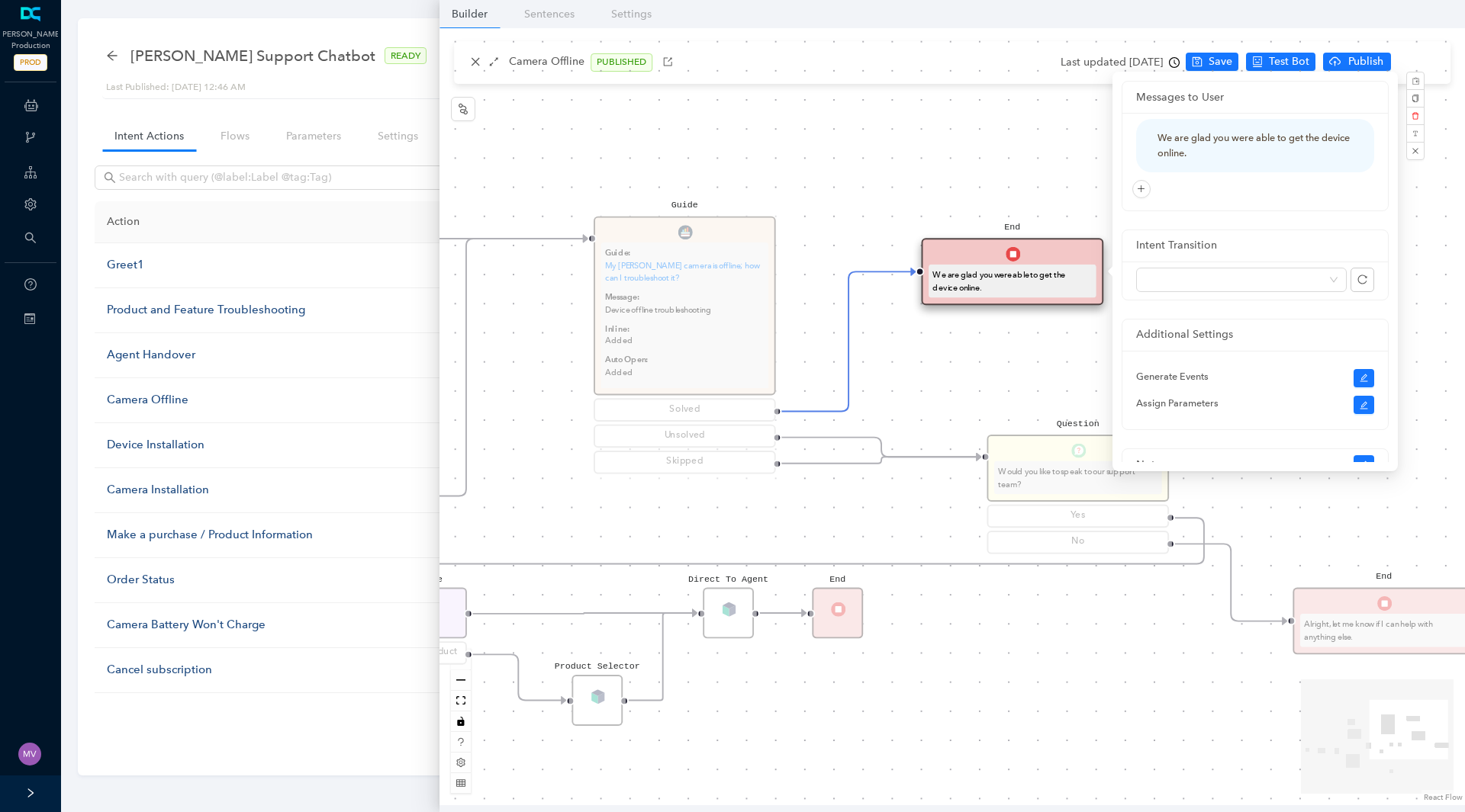
click at [942, 356] on div "Rule Check Greet Flow Start End Message We can help with that! P Rule VMC5040 M…" at bounding box center [951, 417] width 1025 height 778
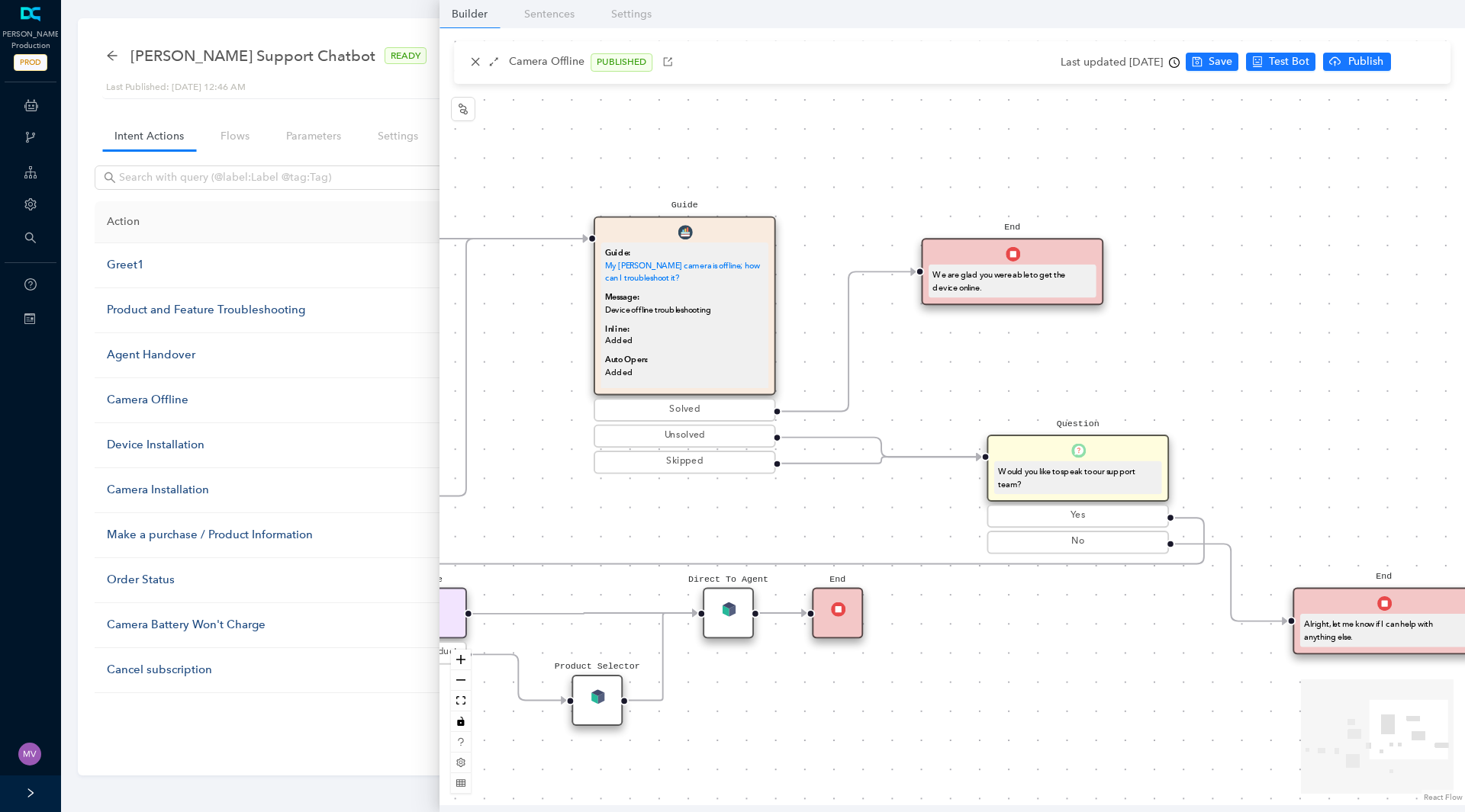
click at [1092, 496] on div "Question Would you like to speak to our support team?" at bounding box center [1078, 468] width 183 height 67
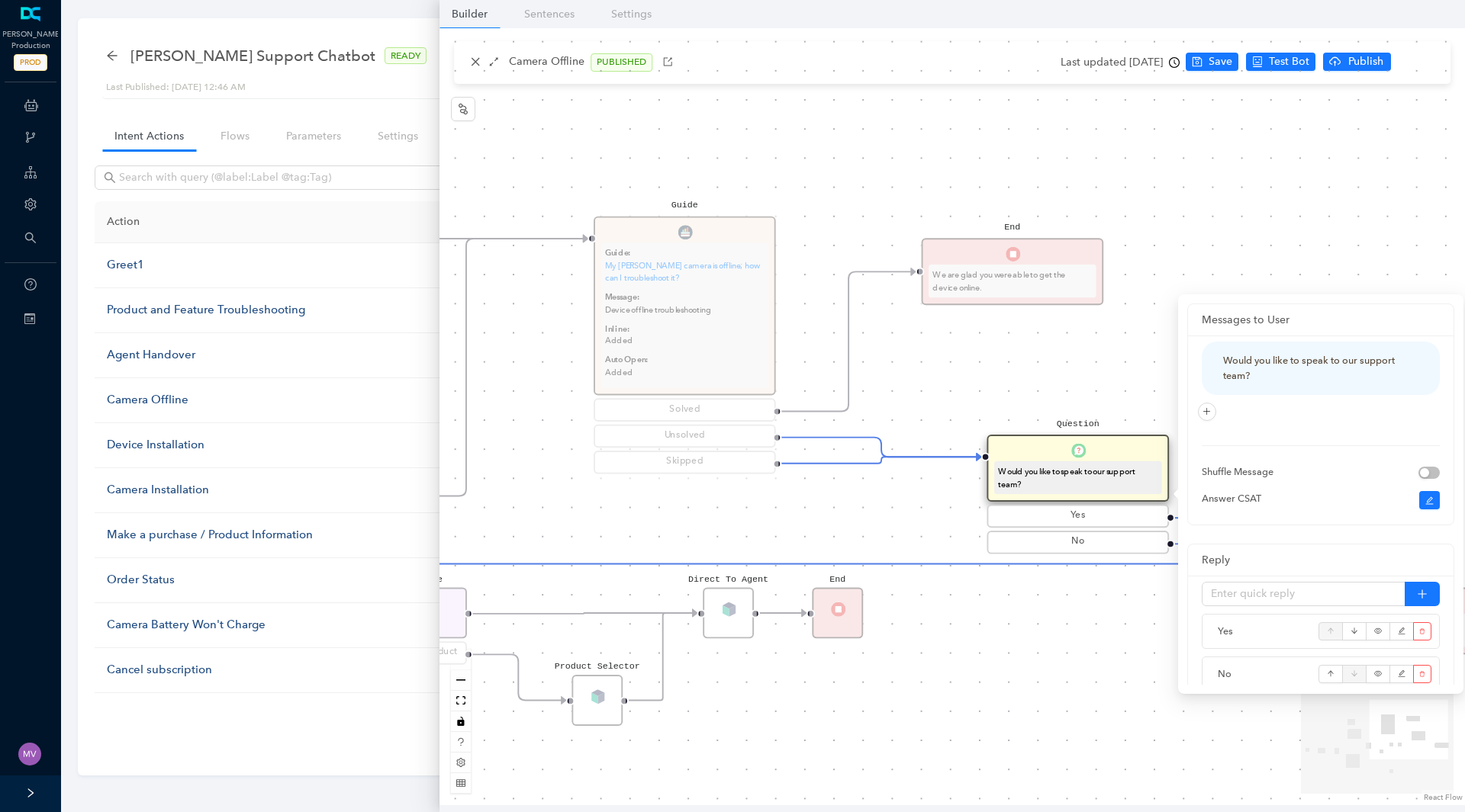
click at [773, 498] on div "Rule Check Greet Flow Start End Message We can help with that! P Rule VMC5040 M…" at bounding box center [951, 417] width 1025 height 778
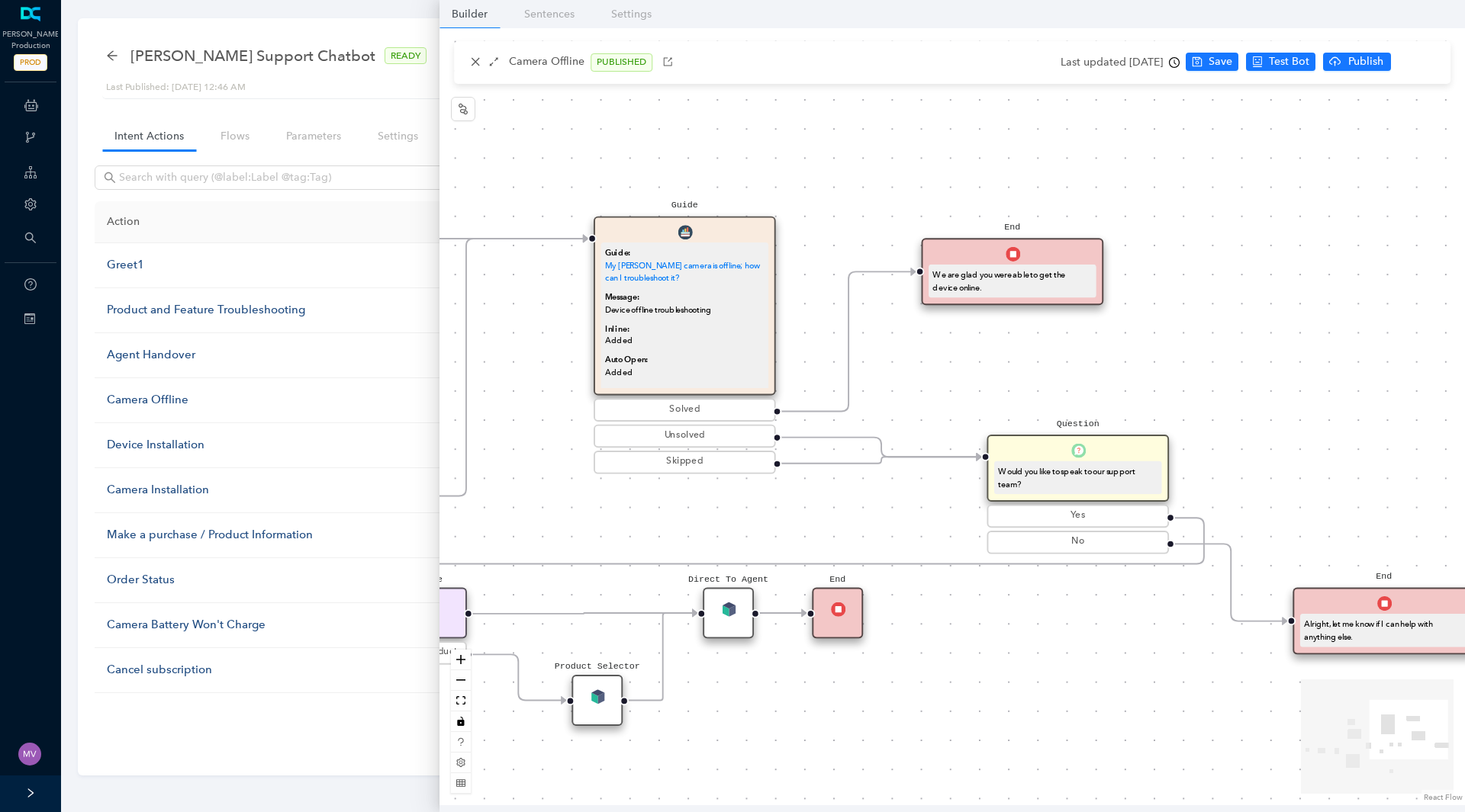
click at [1020, 279] on div "We are glad you were able to get the device online." at bounding box center [1011, 281] width 159 height 26
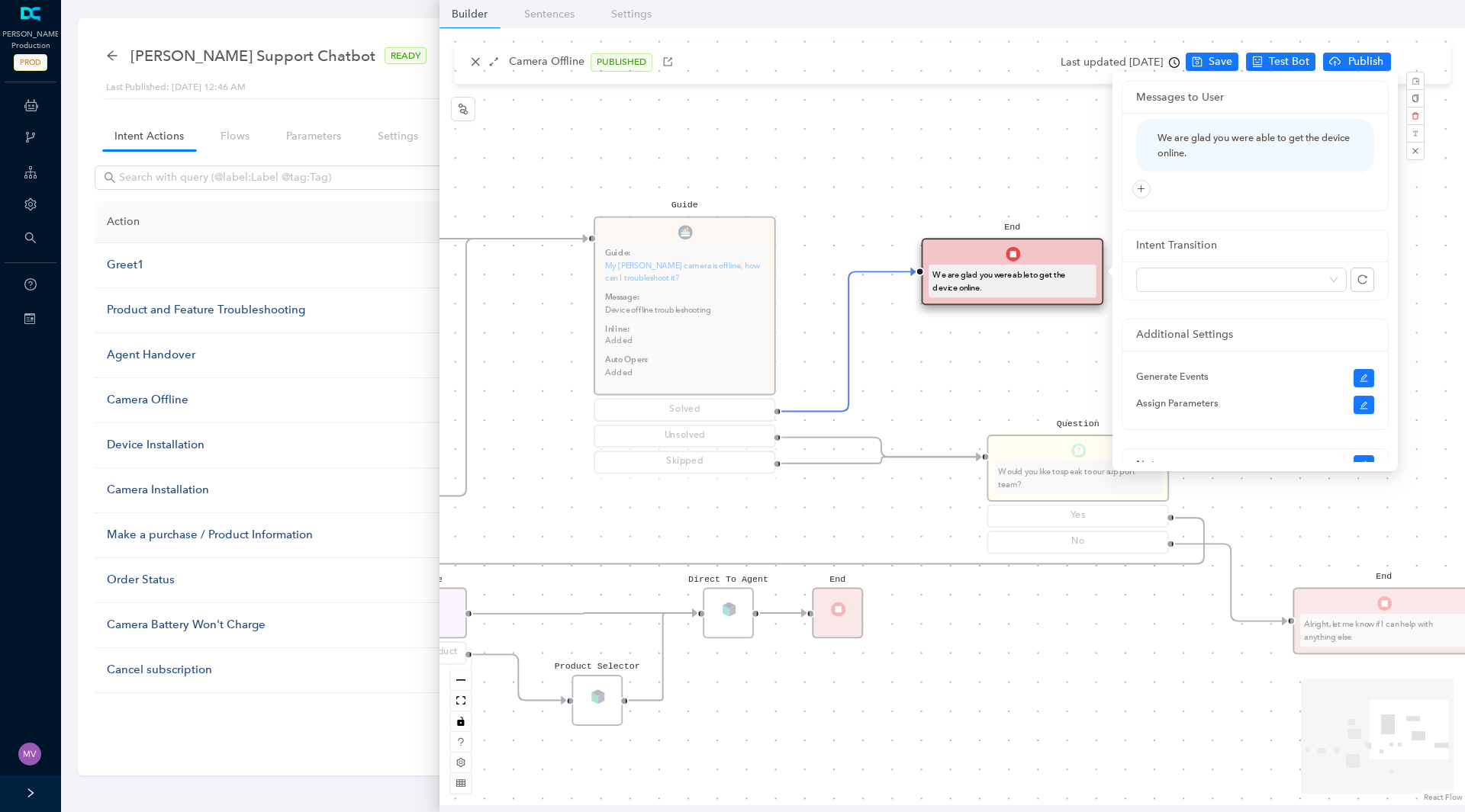
click at [830, 20] on nav "Builder Sentences Settings" at bounding box center [951, 14] width 1025 height 28
click at [412, 51] on div "Arlo Support Chatbot READY" at bounding box center [763, 55] width 1314 height 30
click at [1315, 62] on div "Rule Check Greet Flow Start End Message We can help with that! P Rule VMC5040 M…" at bounding box center [951, 417] width 1025 height 778
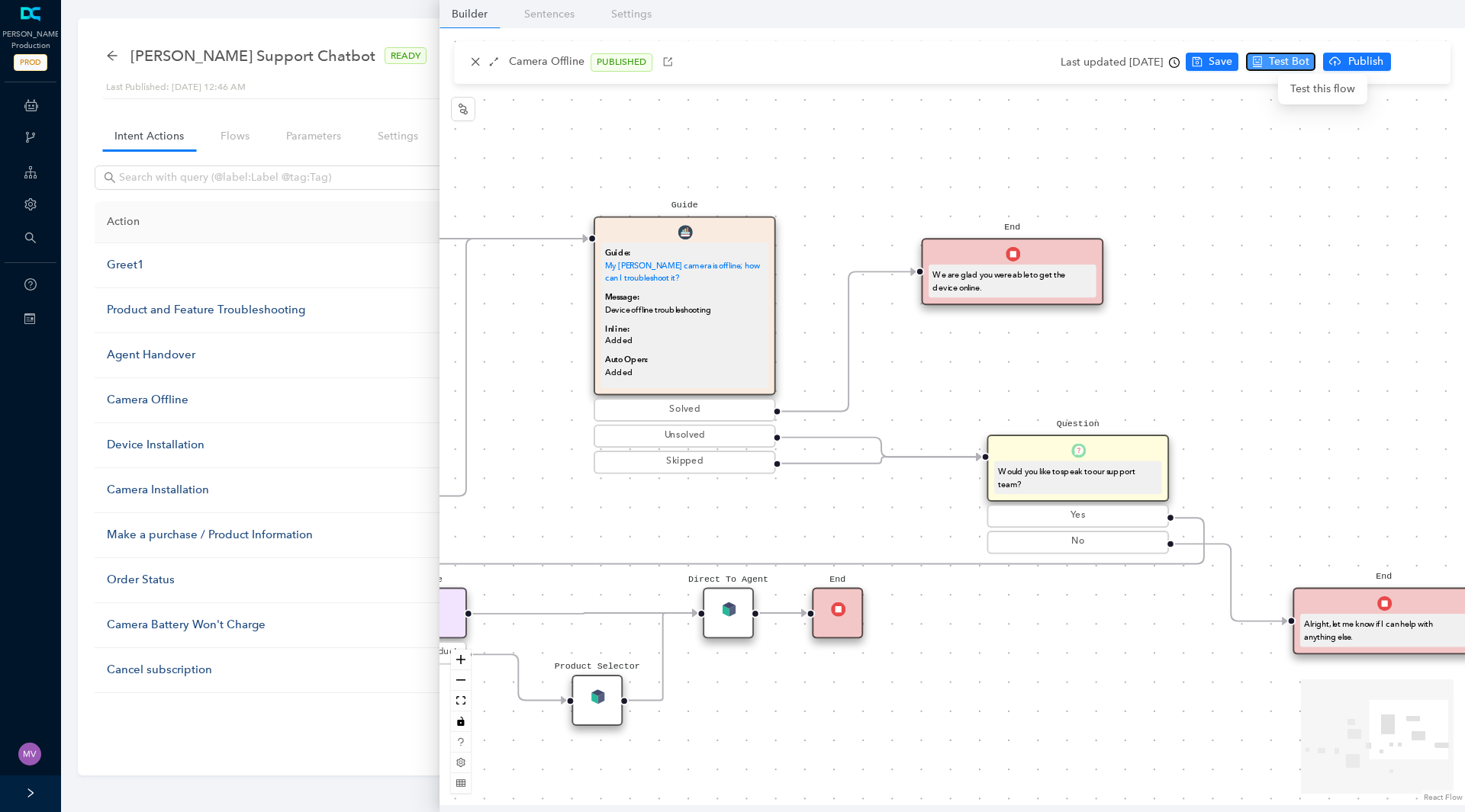
click at [1309, 64] on span "Test Bot" at bounding box center [1288, 61] width 40 height 17
